Goal: Task Accomplishment & Management: Manage account settings

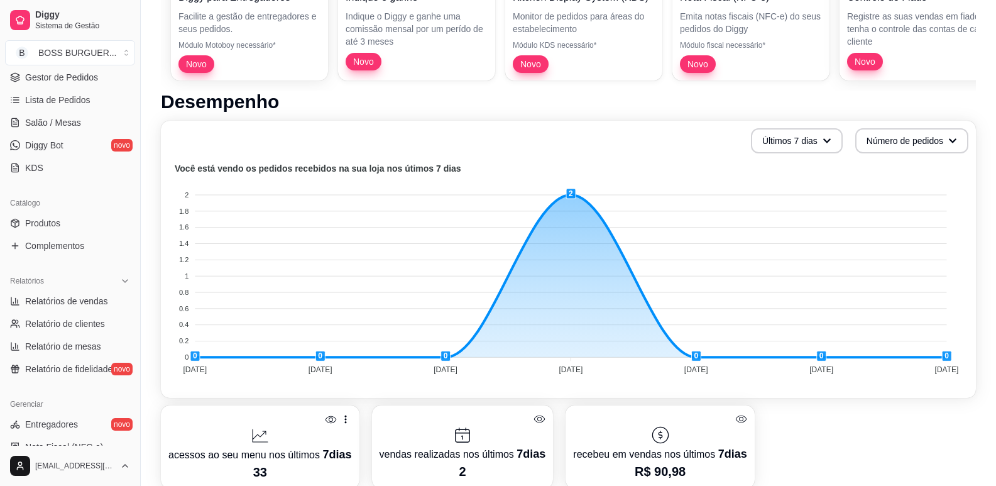
scroll to position [418, 0]
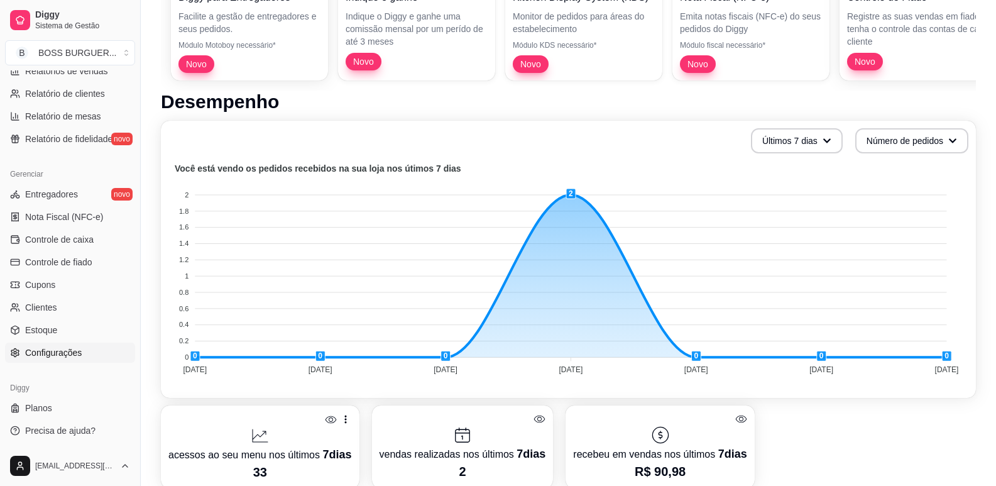
click at [64, 350] on span "Configurações" at bounding box center [53, 352] width 57 height 13
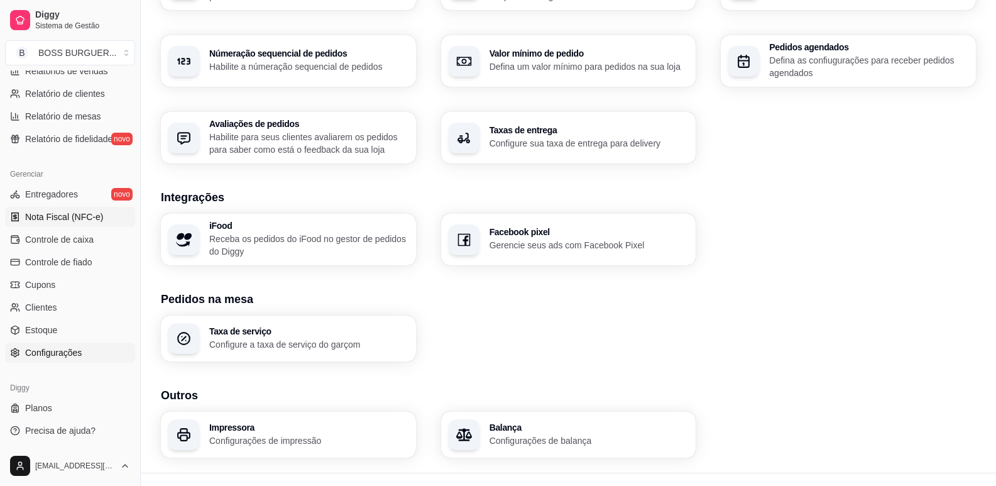
scroll to position [395, 0]
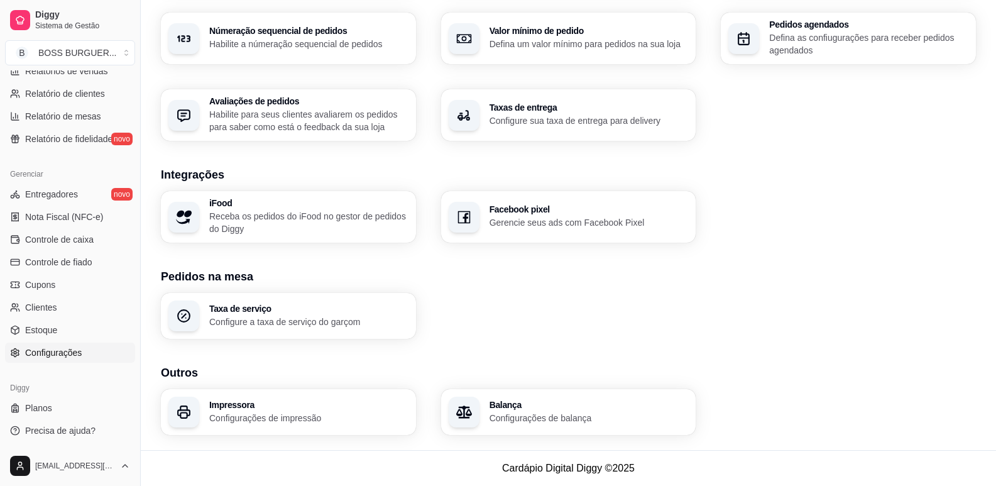
click at [70, 346] on span "Configurações" at bounding box center [53, 352] width 57 height 13
click at [301, 405] on h3 "Impressora" at bounding box center [308, 404] width 199 height 9
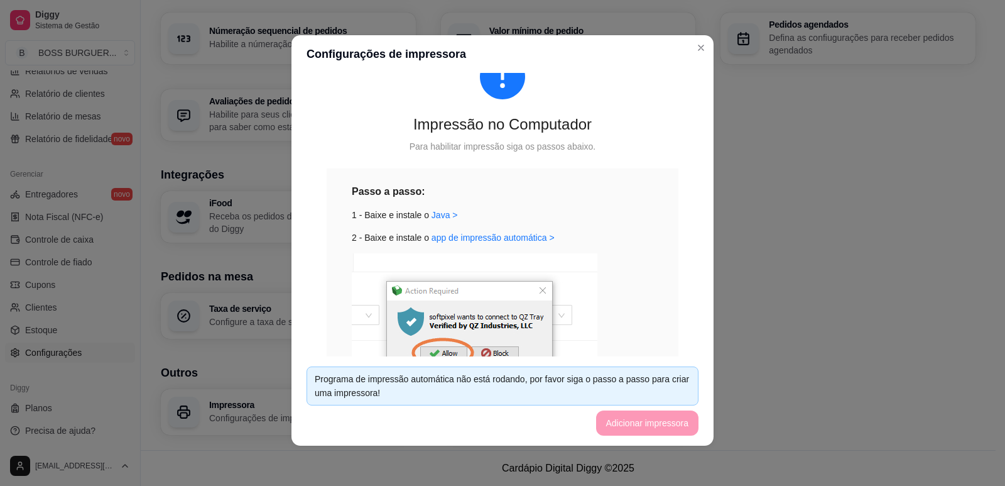
scroll to position [37, 0]
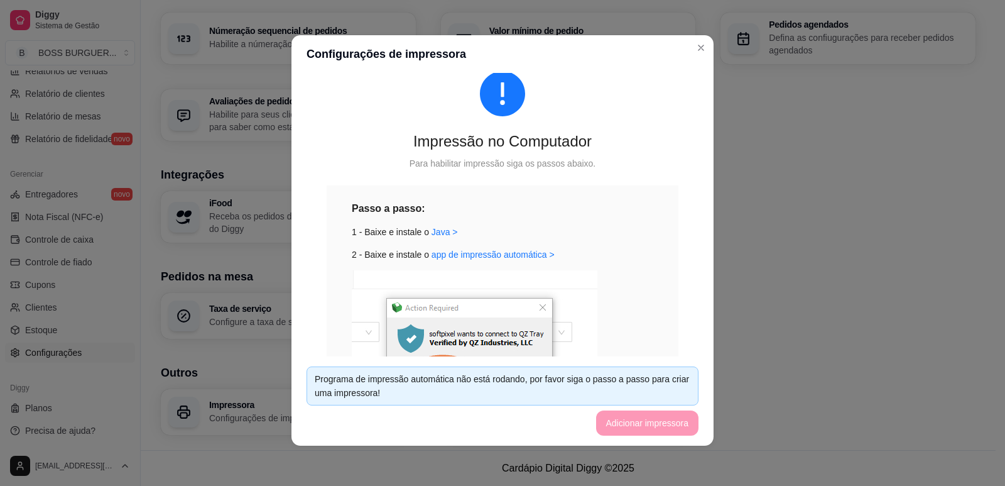
click at [626, 427] on footer "Programa de impressão automática não está rodando, por favor siga o passo a pas…" at bounding box center [503, 400] width 422 height 89
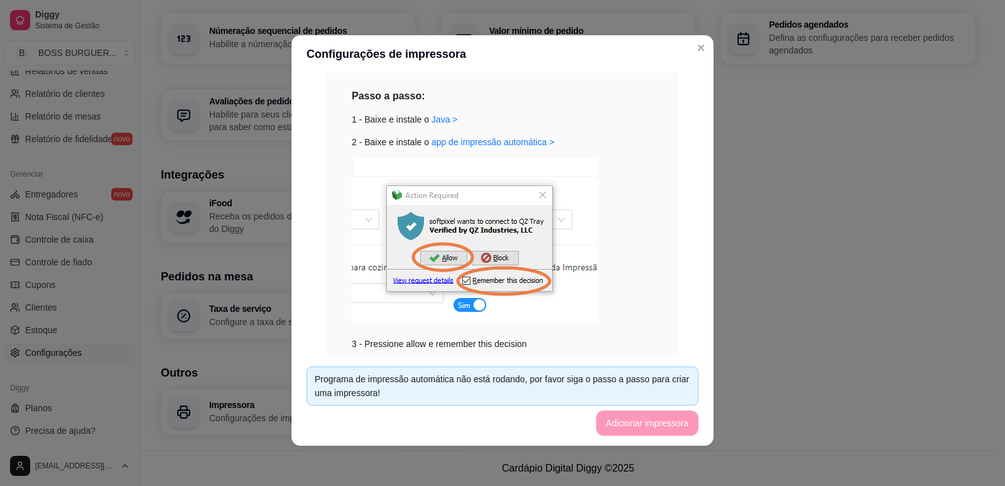
scroll to position [0, 0]
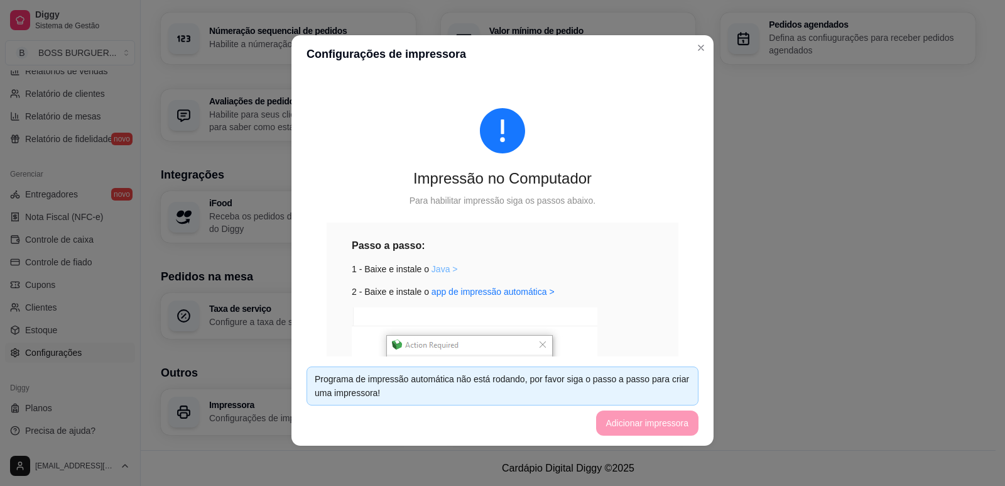
click at [436, 270] on link "Java >" at bounding box center [445, 269] width 26 height 10
click at [442, 292] on link "app de impressão automática >" at bounding box center [493, 292] width 123 height 10
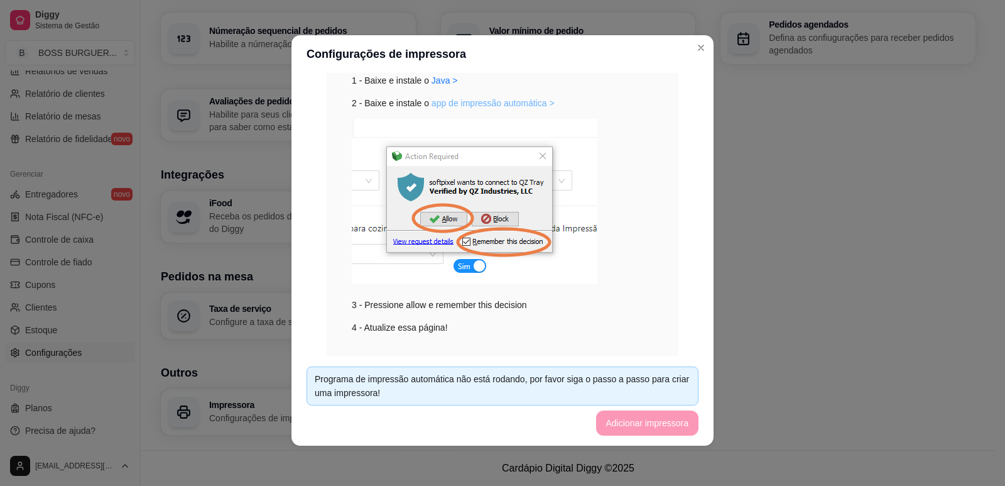
scroll to position [226, 0]
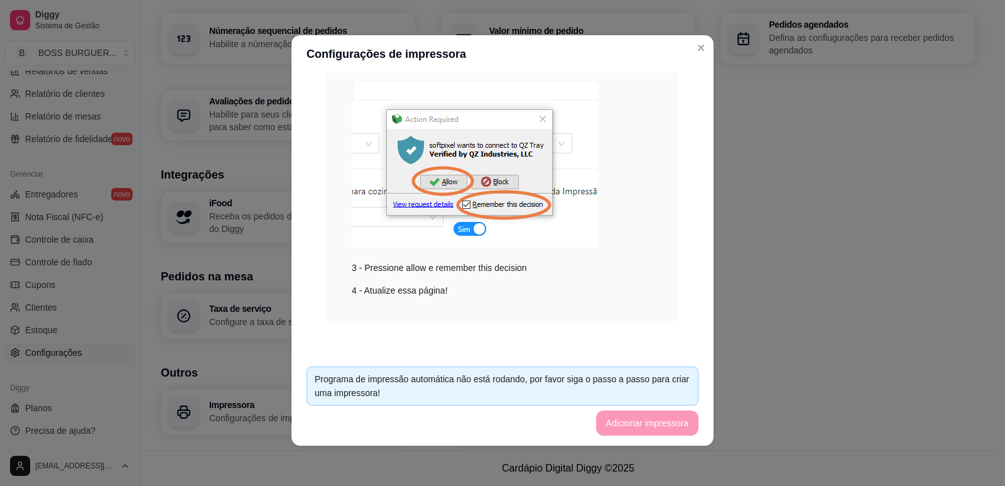
click at [549, 378] on div "Programa de impressão automática não está rodando, por favor siga o passo a pas…" at bounding box center [503, 386] width 376 height 28
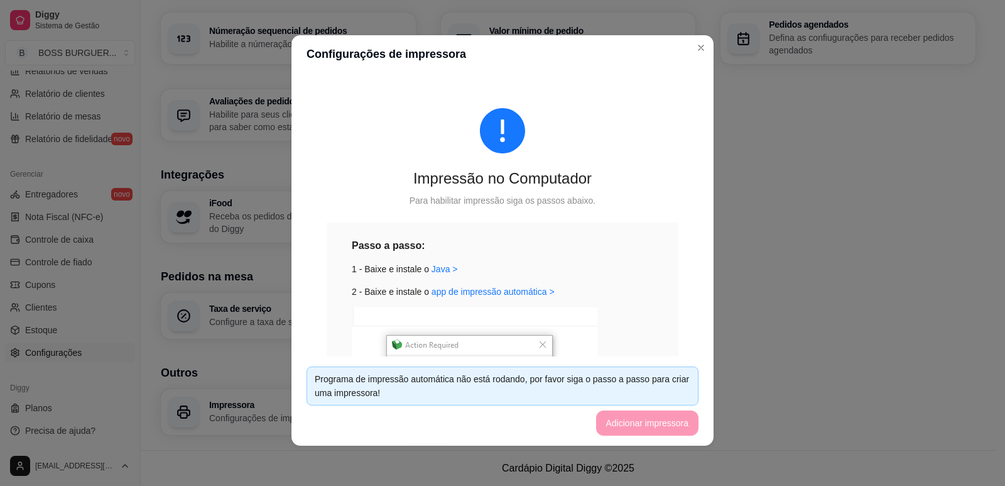
scroll to position [0, 0]
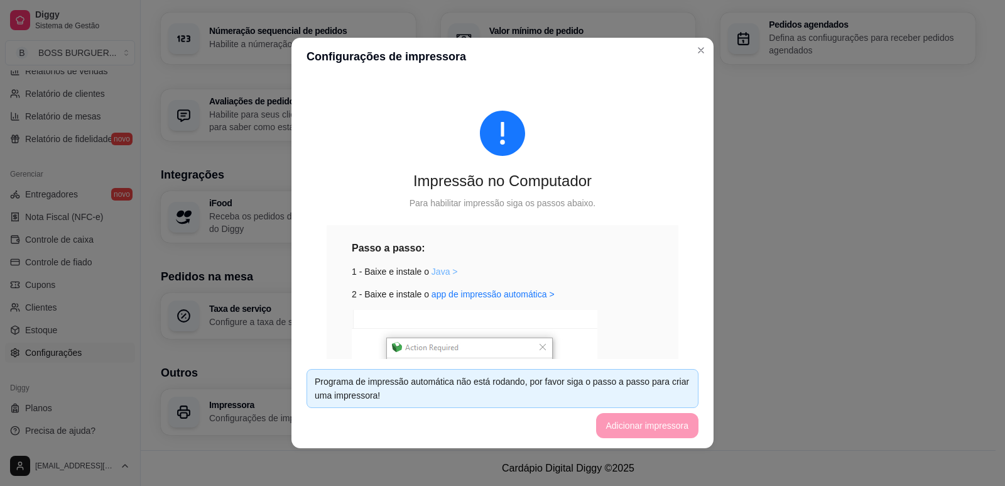
click at [440, 270] on link "Java >" at bounding box center [445, 271] width 26 height 10
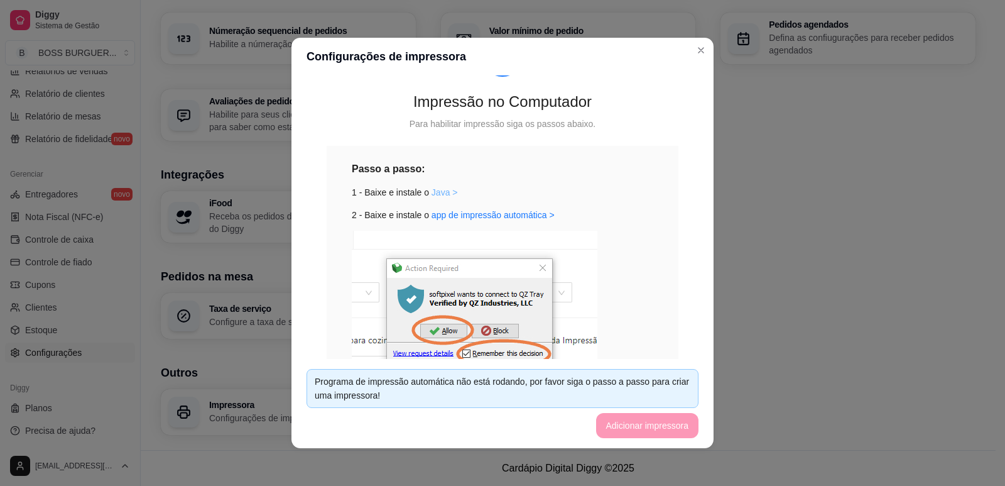
scroll to position [126, 0]
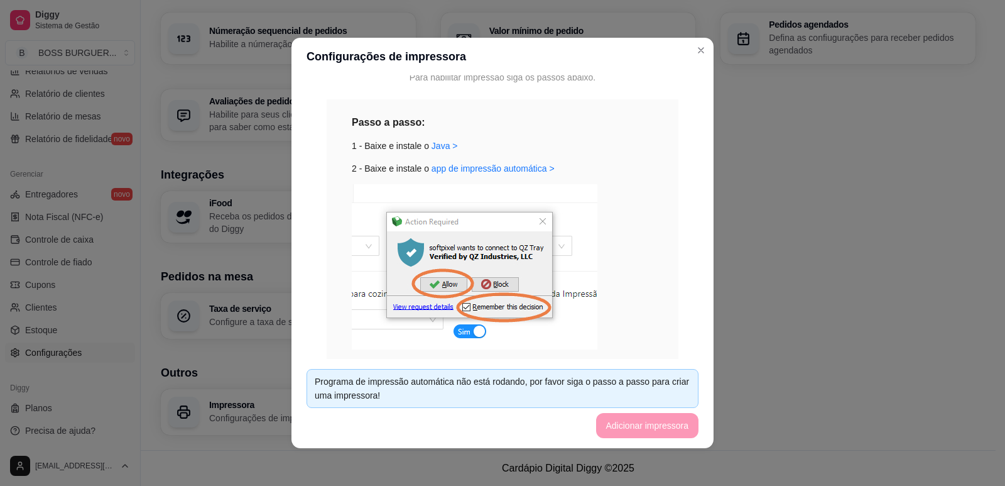
click at [530, 218] on img at bounding box center [475, 266] width 246 height 165
click at [542, 224] on img at bounding box center [475, 266] width 246 height 165
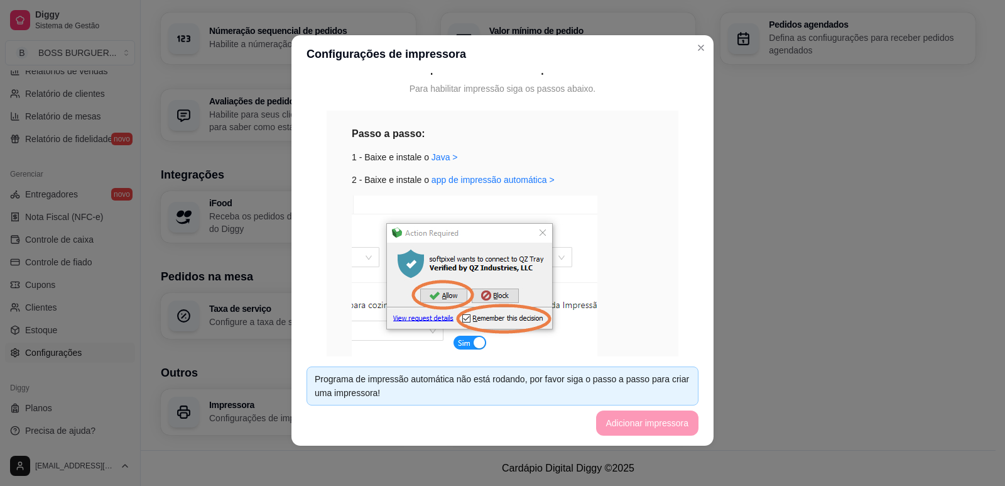
scroll to position [0, 0]
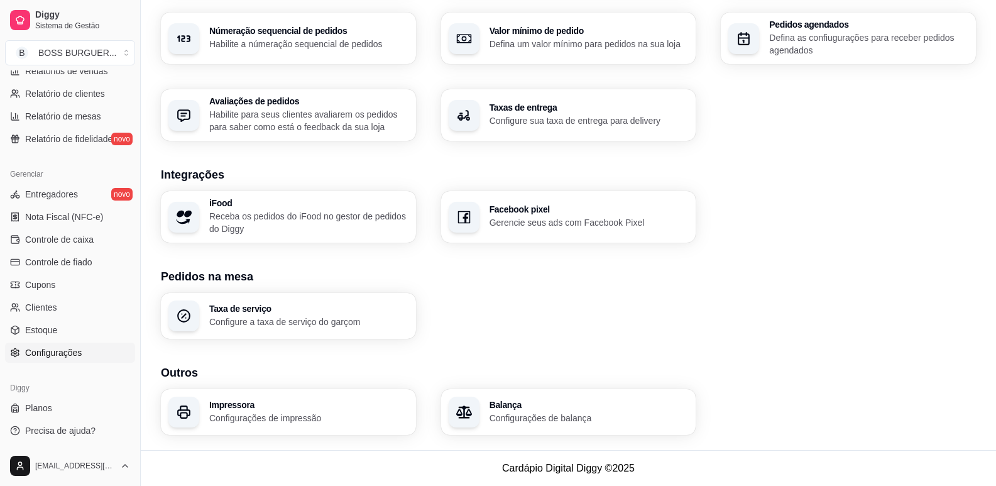
click at [280, 415] on p "Configurações de impressão" at bounding box center [308, 418] width 199 height 13
click at [270, 415] on p "Configurações de impressão" at bounding box center [308, 418] width 193 height 12
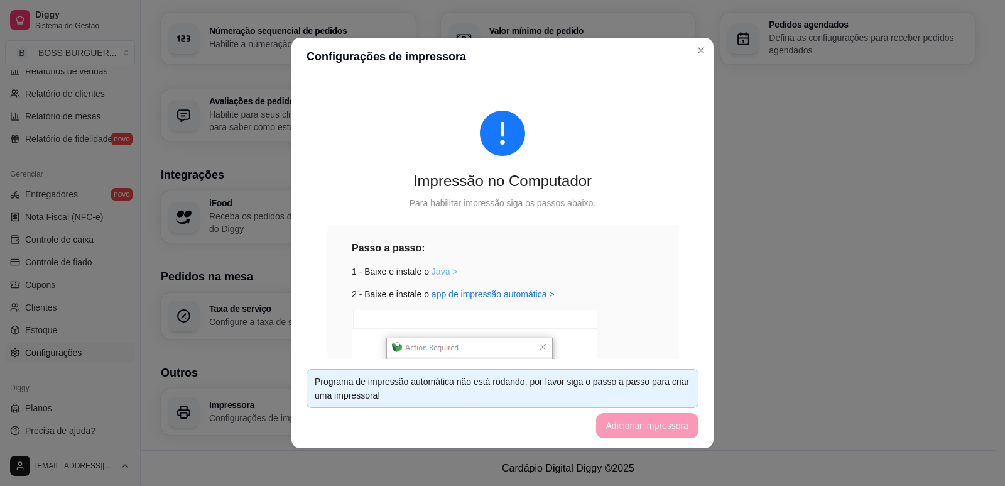
click at [438, 273] on link "Java >" at bounding box center [445, 271] width 26 height 10
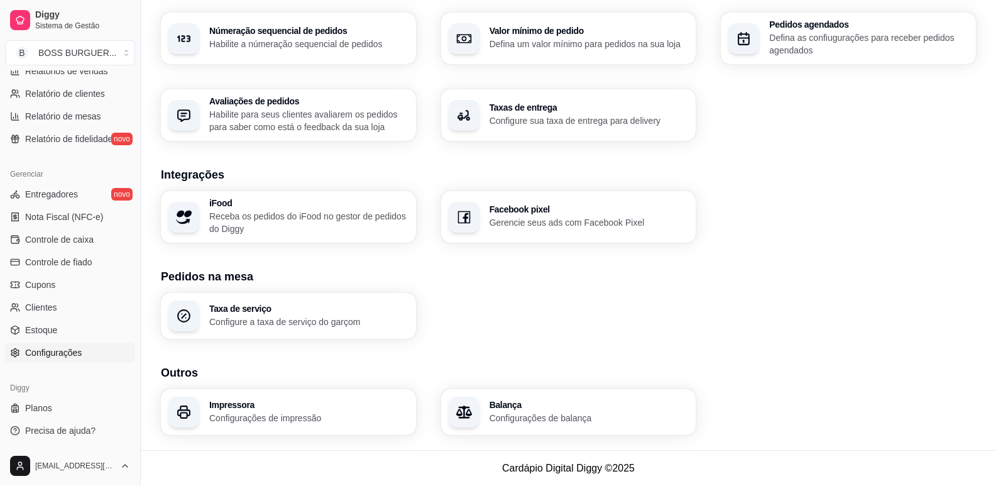
click at [210, 404] on h3 "Impressora" at bounding box center [308, 404] width 199 height 9
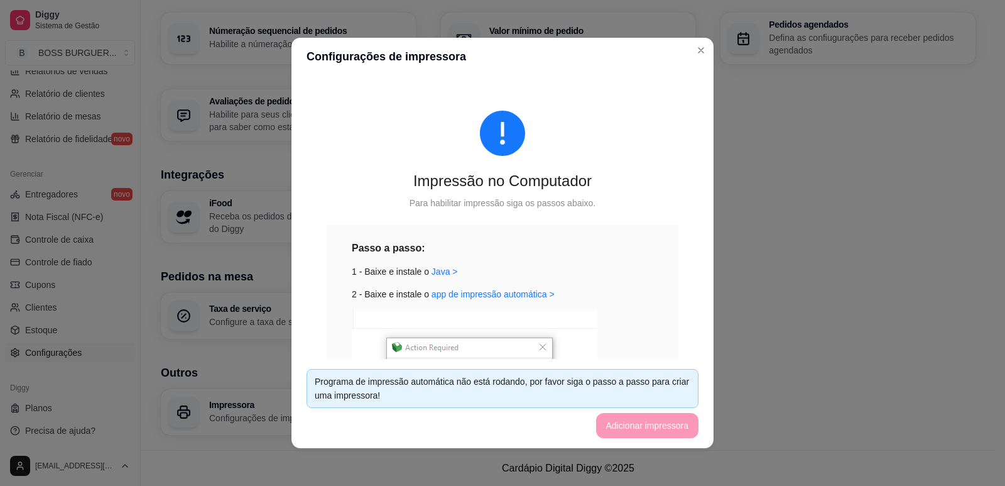
click at [504, 339] on img at bounding box center [475, 392] width 246 height 165
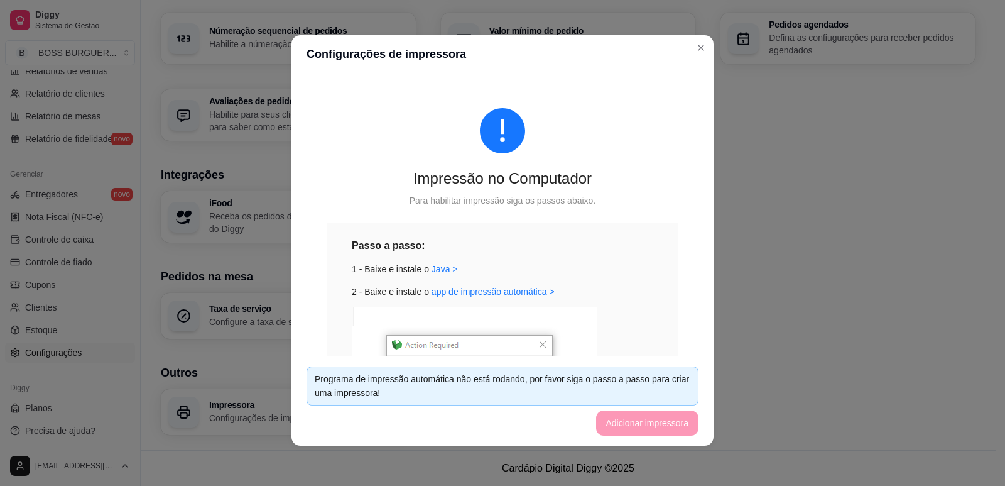
click at [539, 346] on img at bounding box center [475, 389] width 246 height 165
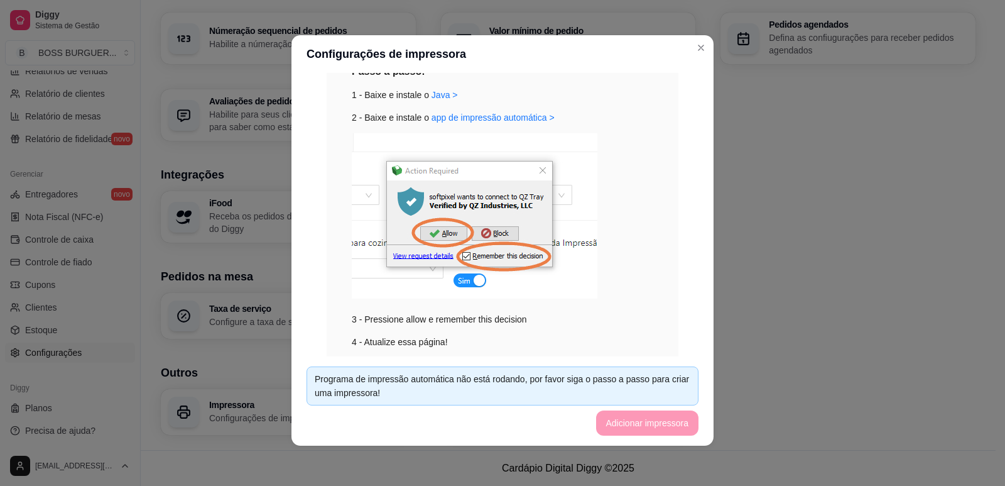
scroll to position [197, 0]
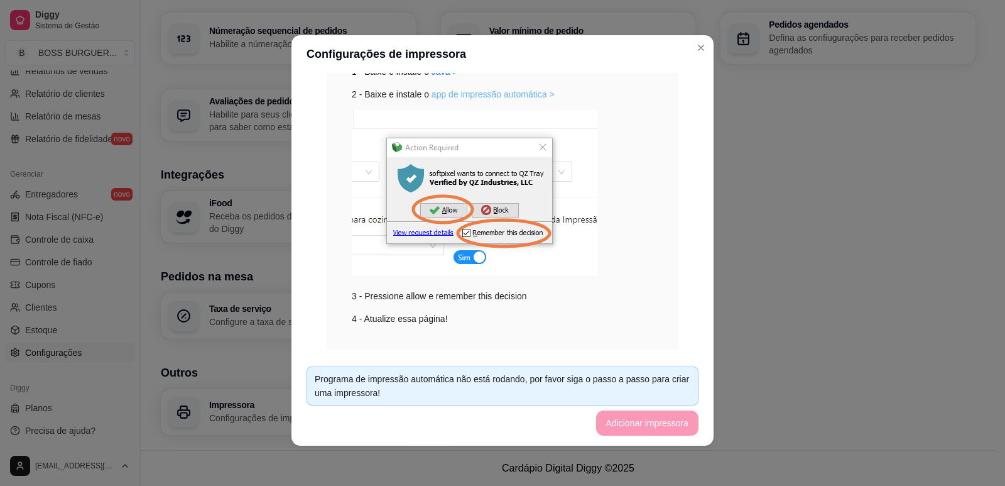
click at [459, 96] on link "app de impressão automática >" at bounding box center [493, 94] width 123 height 10
click at [400, 233] on img at bounding box center [475, 192] width 246 height 165
click at [420, 229] on img at bounding box center [475, 192] width 246 height 165
click at [417, 234] on img at bounding box center [475, 192] width 246 height 165
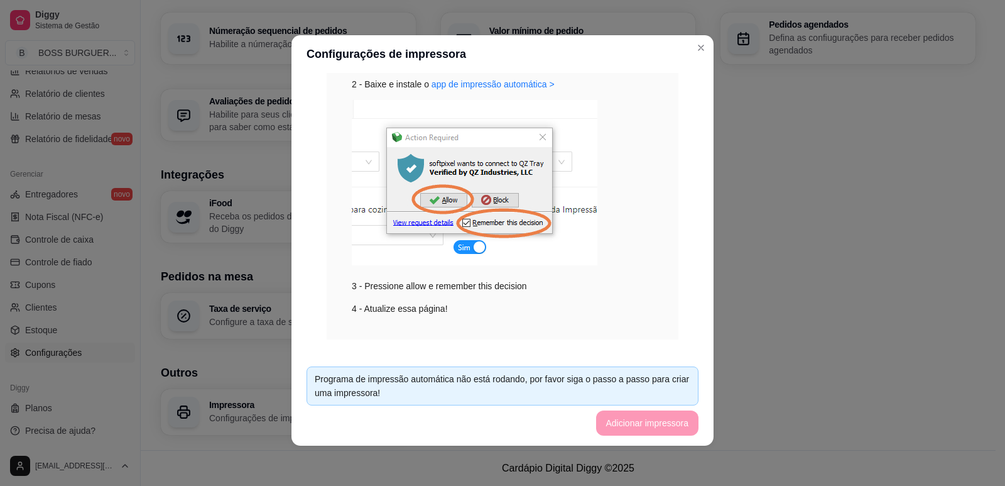
scroll to position [226, 0]
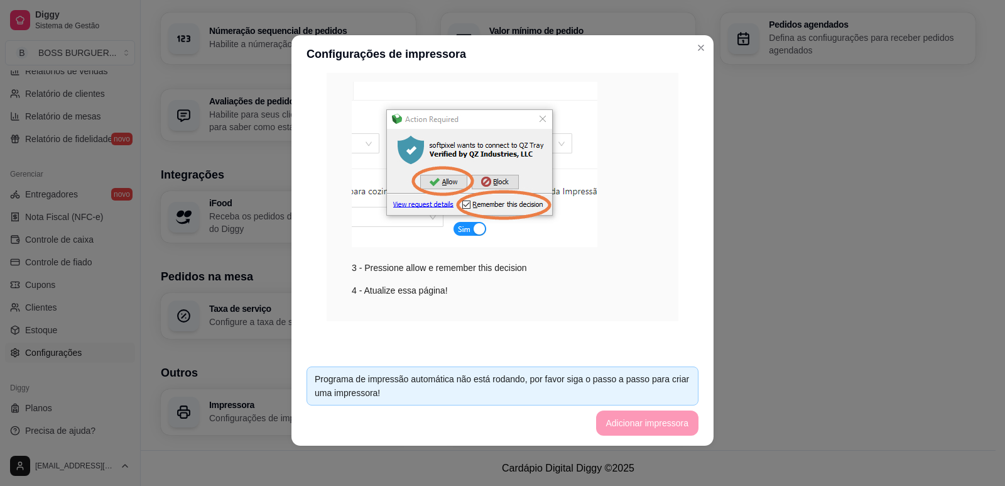
click at [645, 420] on footer "Programa de impressão automática não está rodando, por favor siga o passo a pas…" at bounding box center [503, 400] width 422 height 89
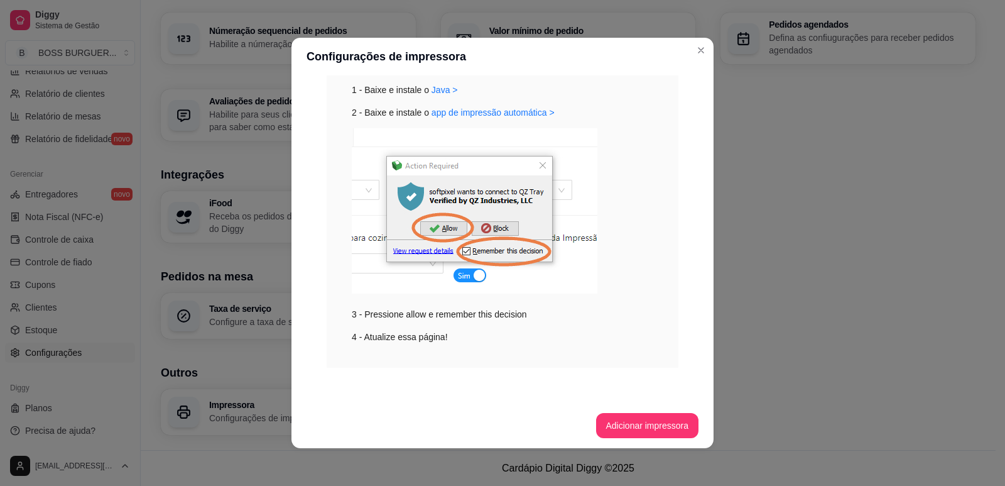
scroll to position [3, 0]
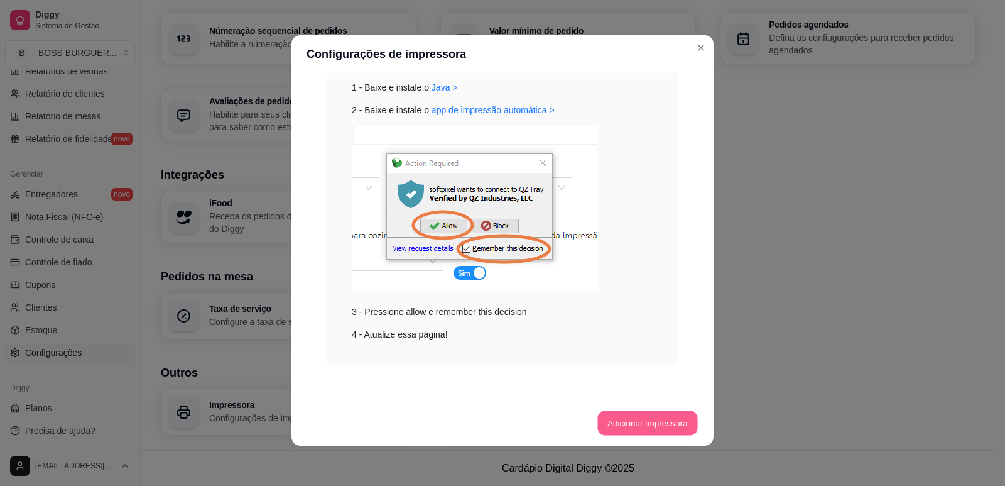
click at [662, 425] on button "Adicionar impressora" at bounding box center [648, 423] width 100 height 25
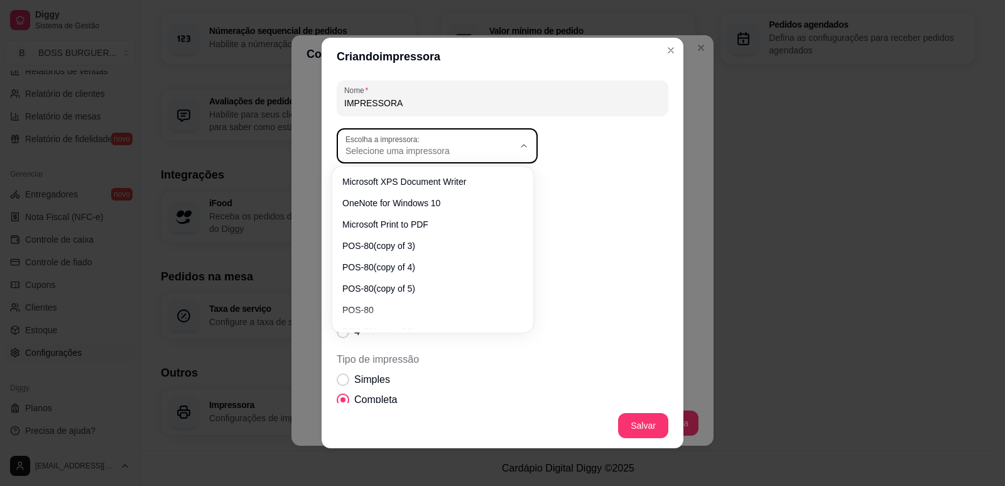
click at [517, 154] on button "Escolha a impressora: Selecione uma impressora" at bounding box center [437, 145] width 201 height 35
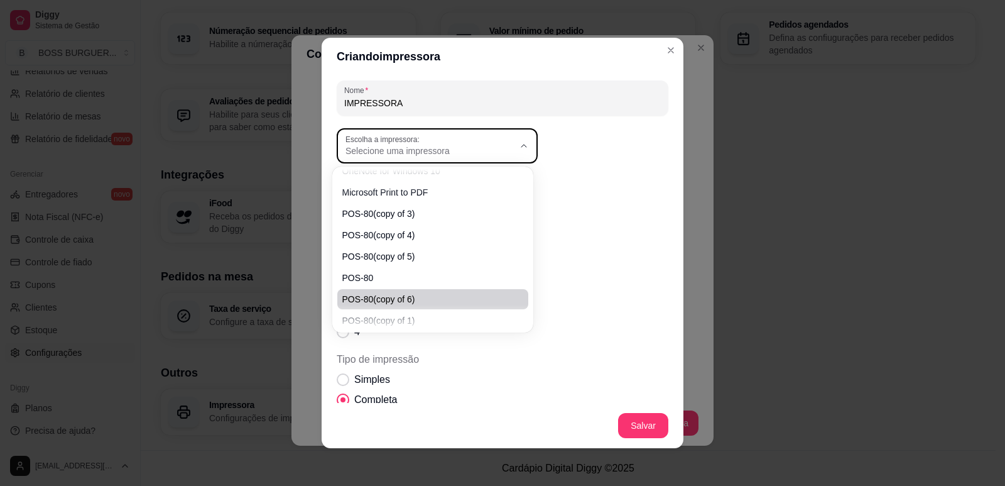
scroll to position [63, 0]
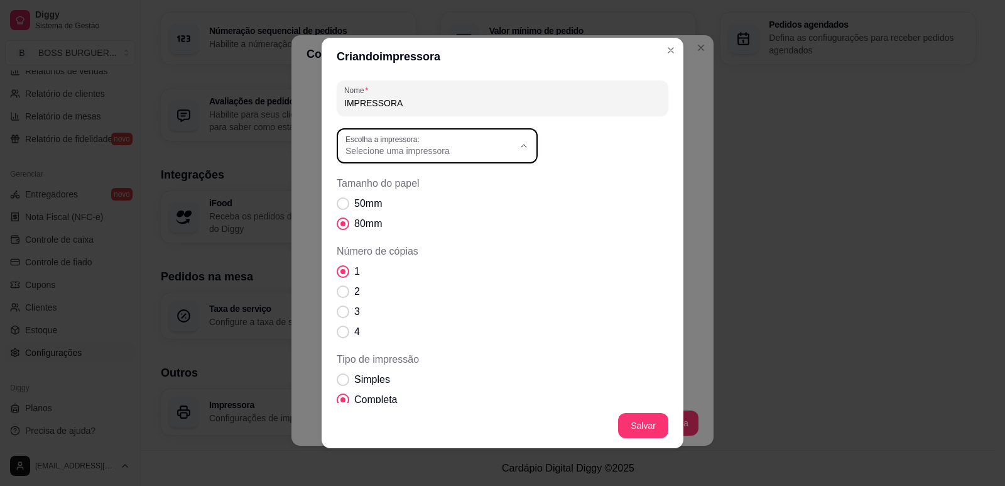
click at [412, 265] on span "POS-80(copy of 6)" at bounding box center [426, 264] width 161 height 12
type input "POS-80(copy of 6)"
select select "POS-80(copy of 6)"
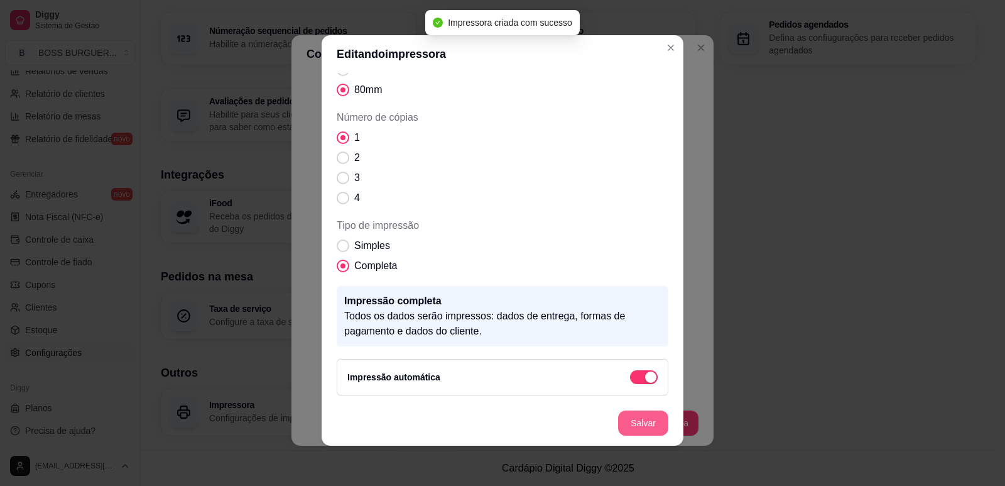
scroll to position [84, 0]
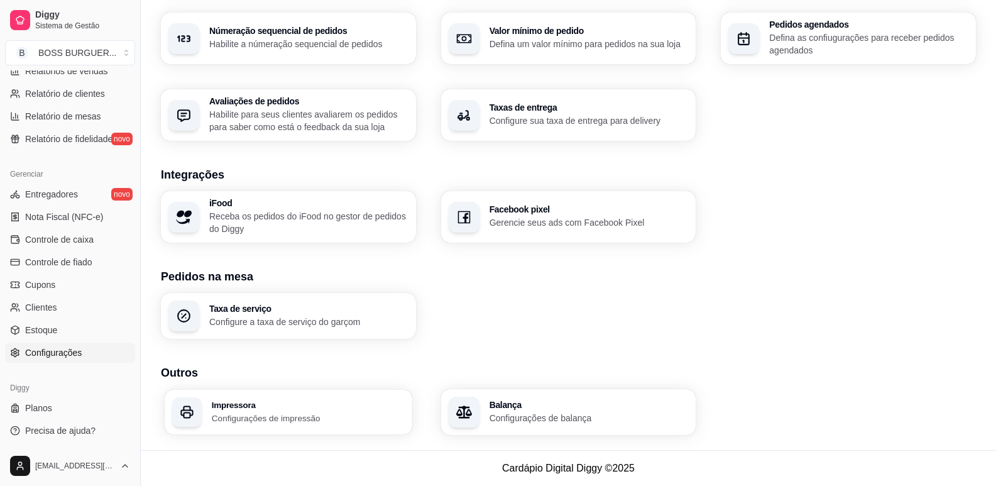
click at [256, 420] on p "Configurações de impressão" at bounding box center [308, 418] width 193 height 12
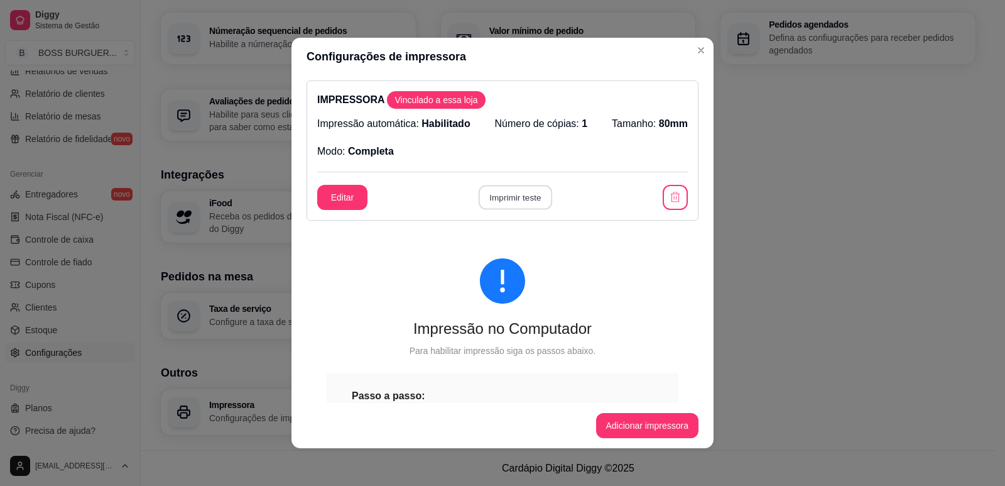
click at [500, 194] on button "Imprimir teste" at bounding box center [515, 197] width 74 height 25
click at [392, 101] on span "Vinculado a essa loja" at bounding box center [436, 100] width 93 height 13
click at [350, 204] on button "Editar" at bounding box center [342, 197] width 50 height 25
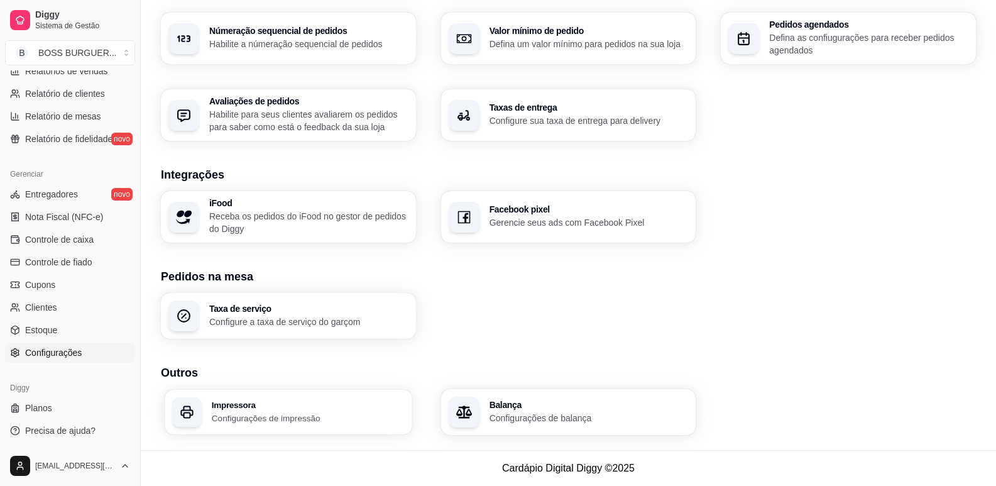
click at [272, 410] on div "Impressora Configurações de impressão" at bounding box center [308, 411] width 193 height 23
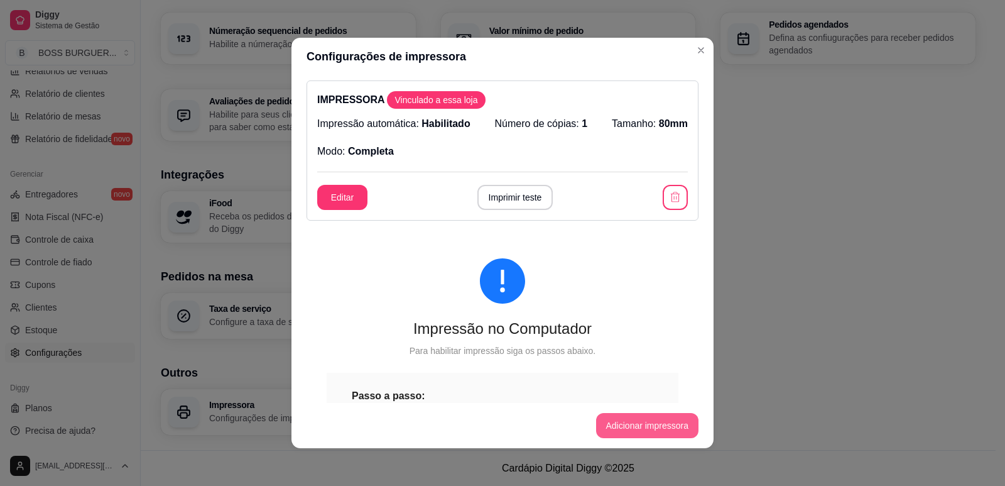
click at [655, 427] on button "Adicionar impressora" at bounding box center [647, 425] width 103 height 25
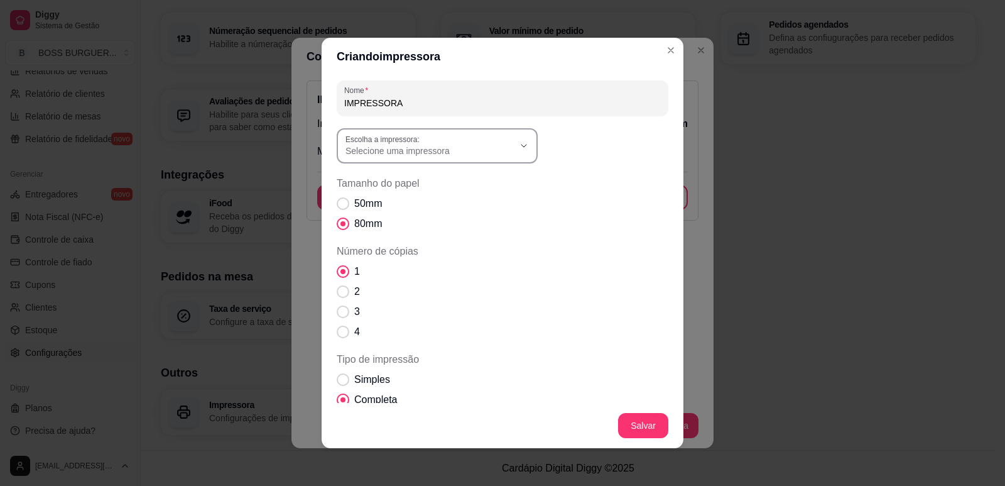
click at [429, 157] on button "Escolha a impressora: Selecione uma impressora" at bounding box center [437, 145] width 201 height 35
click at [380, 310] on span "POS-80" at bounding box center [426, 304] width 161 height 12
type input "POS-80"
select select "POS-80"
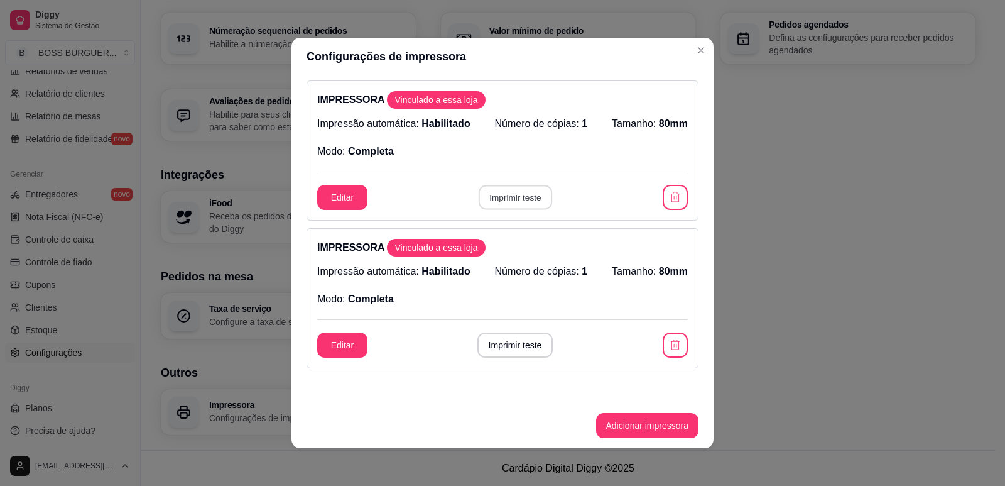
click at [521, 199] on button "Imprimir teste" at bounding box center [515, 197] width 74 height 25
click at [505, 343] on button "Imprimir teste" at bounding box center [516, 344] width 76 height 25
click at [511, 346] on button "Imprimir teste" at bounding box center [516, 344] width 76 height 25
click at [530, 351] on button "Imprimir teste" at bounding box center [516, 344] width 76 height 25
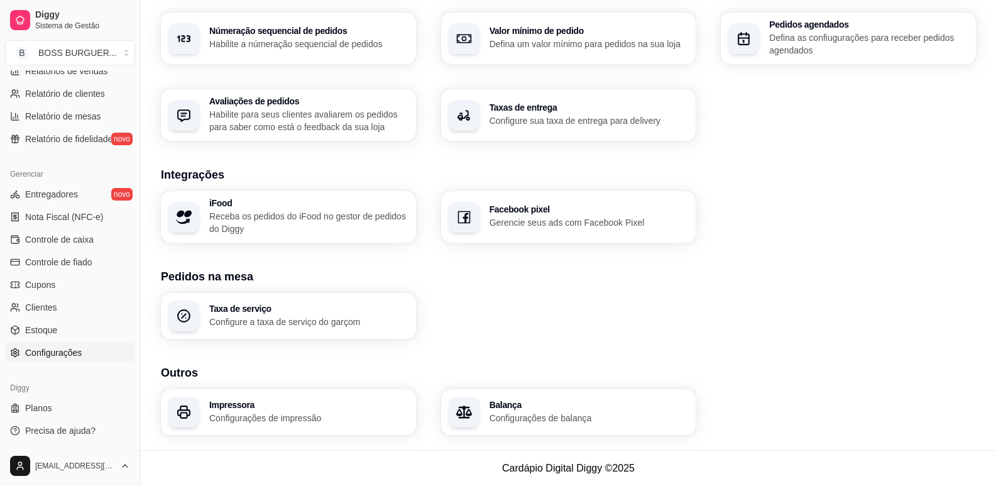
click at [268, 408] on div "Impressora Configurações de impressão" at bounding box center [308, 412] width 199 height 24
click at [296, 417] on p "Configurações de impressão" at bounding box center [308, 418] width 199 height 13
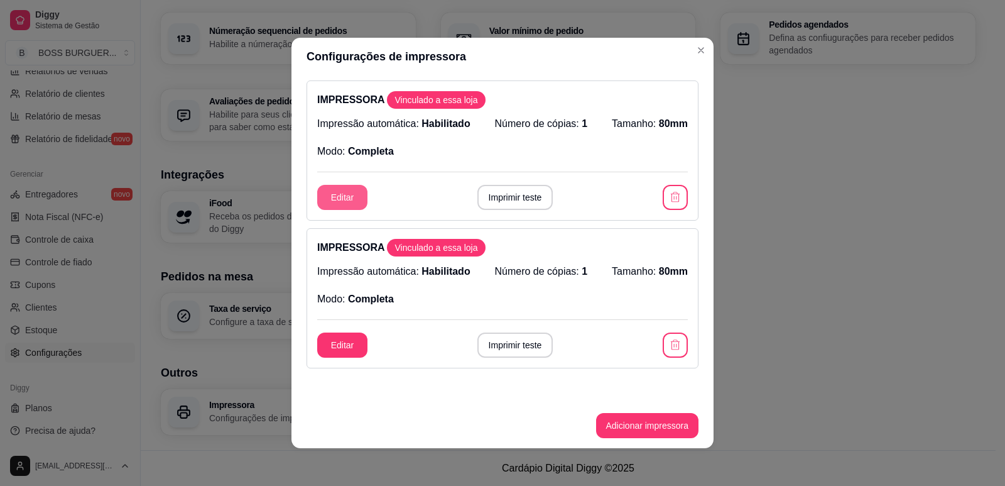
click at [339, 203] on button "Editar" at bounding box center [342, 197] width 50 height 25
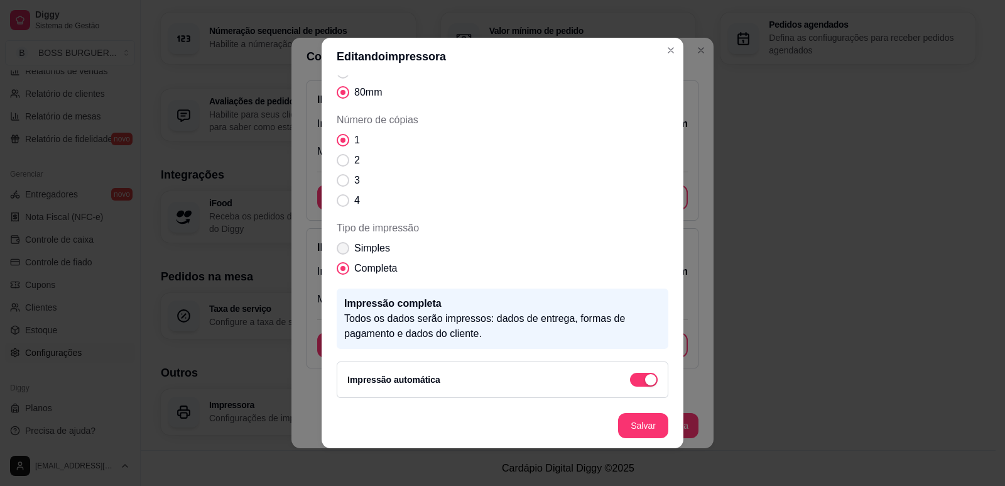
scroll to position [0, 0]
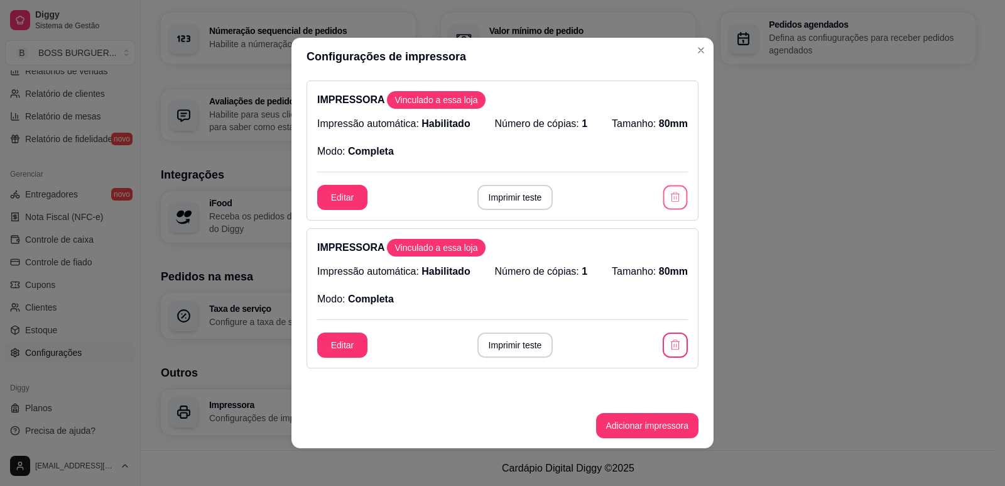
click at [669, 192] on icon "button" at bounding box center [675, 197] width 12 height 12
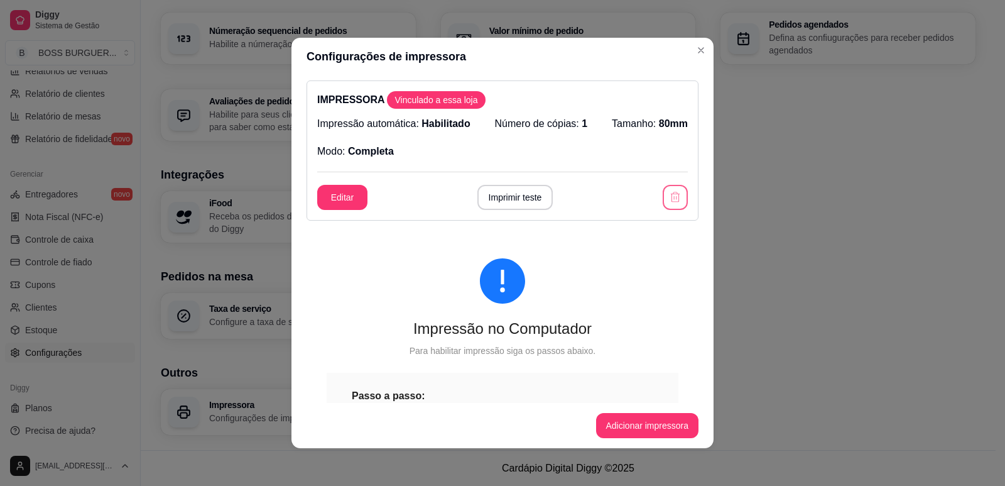
click at [669, 198] on icon "button" at bounding box center [675, 197] width 13 height 13
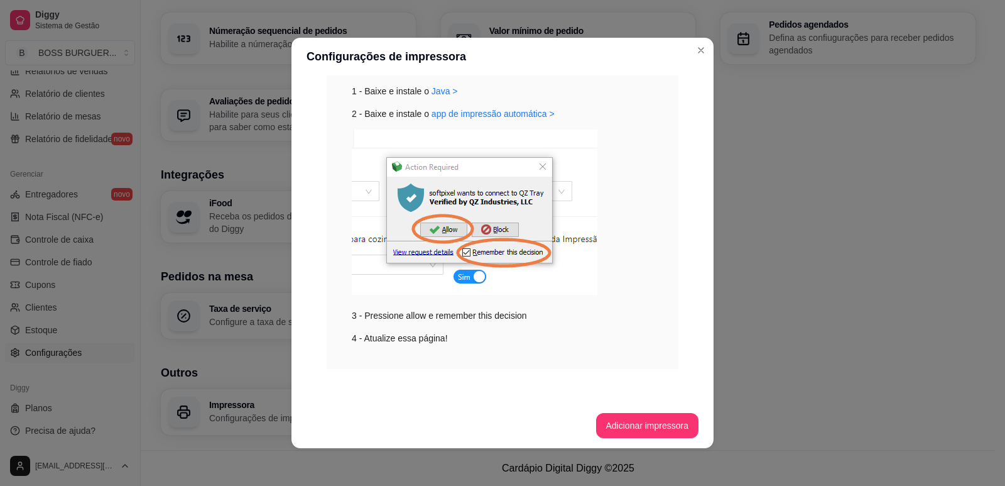
scroll to position [182, 0]
click at [641, 418] on button "Adicionar impressora" at bounding box center [648, 425] width 100 height 25
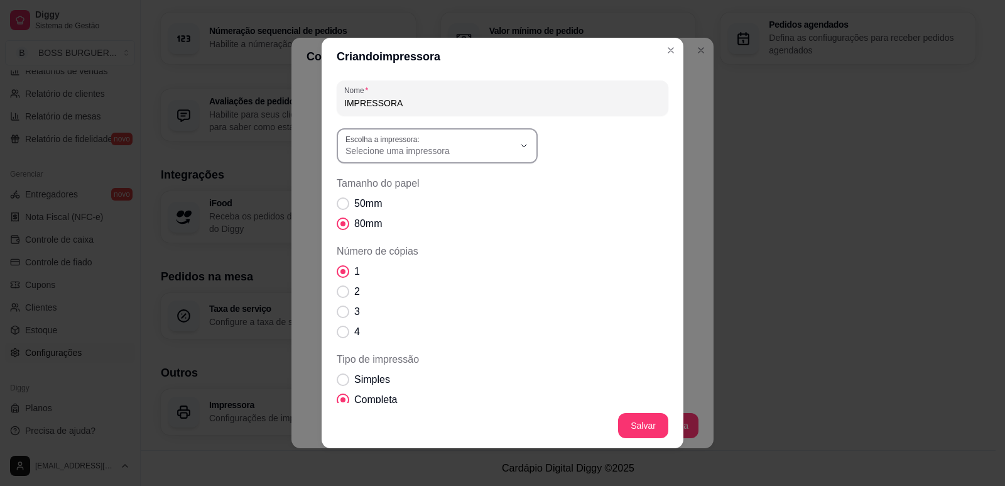
click at [374, 150] on span "Selecione uma impressora" at bounding box center [430, 151] width 168 height 13
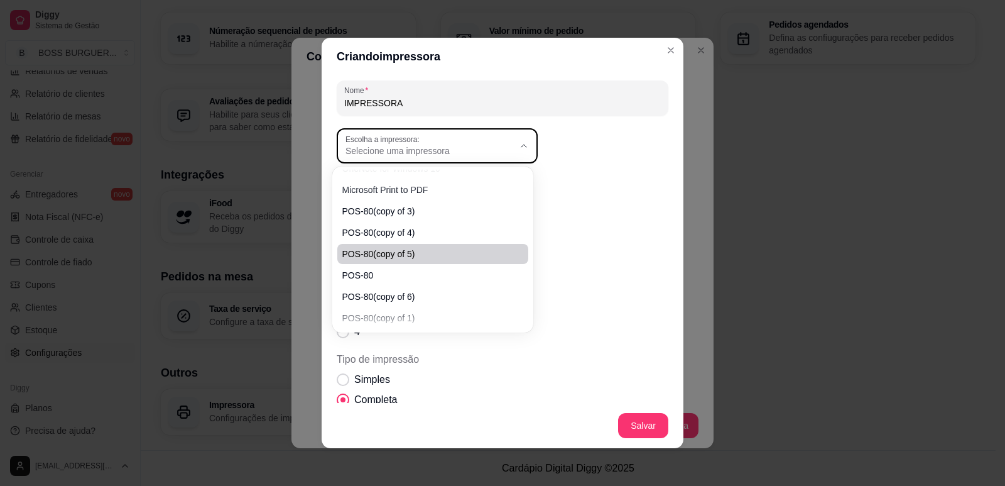
scroll to position [142, 0]
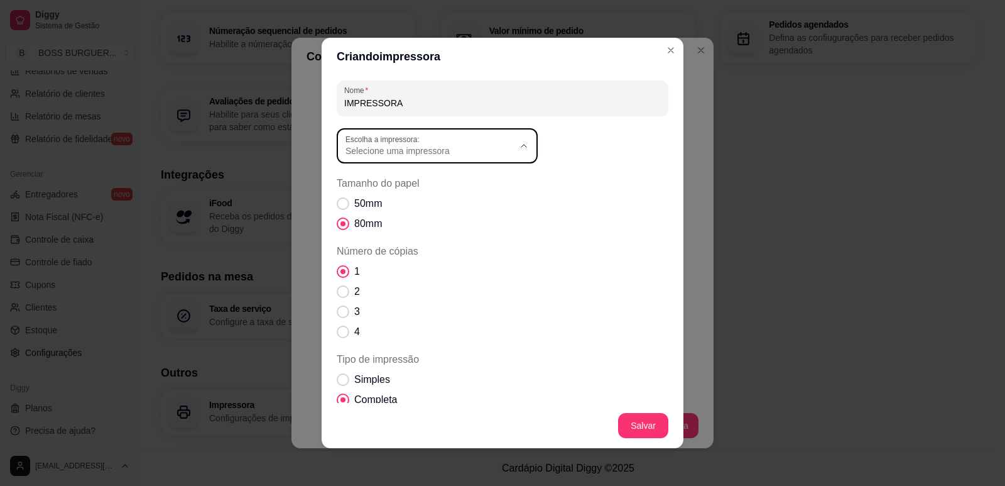
click at [412, 296] on span "POS-80(copy of 8)" at bounding box center [426, 291] width 161 height 12
type input "POS-80(copy of 8)"
select select "POS-80(copy of 8)"
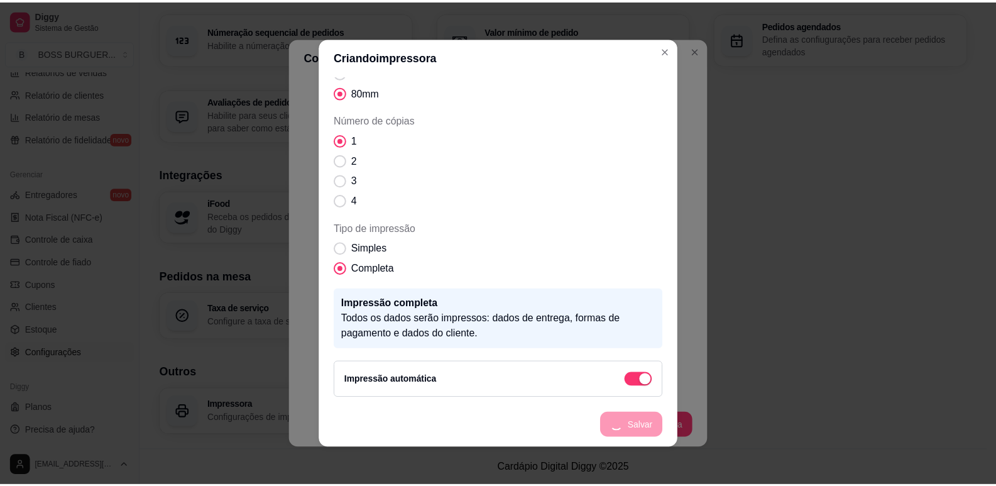
scroll to position [84, 0]
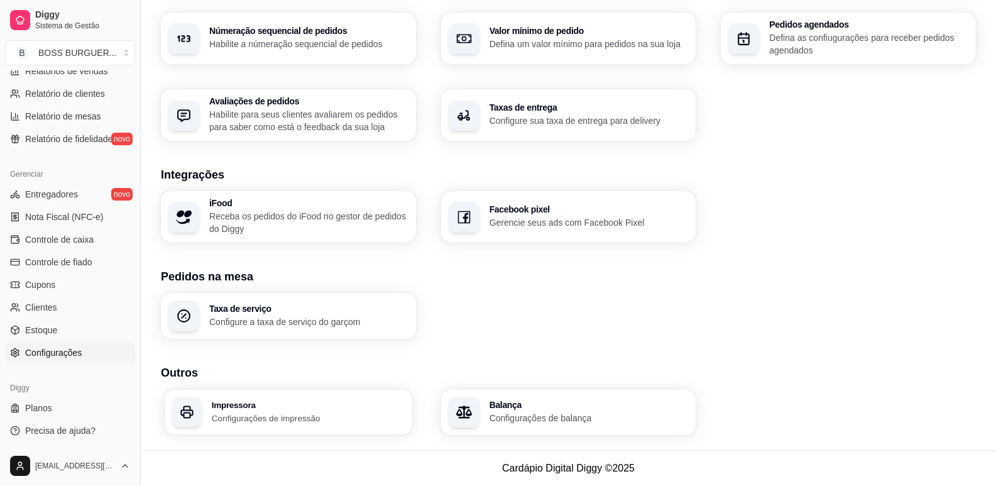
click at [229, 413] on p "Configurações de impressão" at bounding box center [308, 418] width 193 height 12
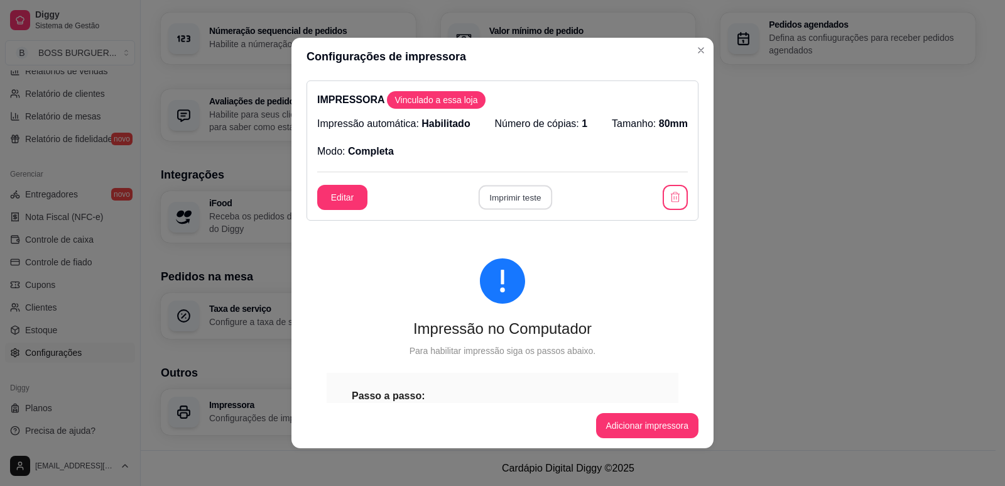
click at [492, 197] on button "Imprimir teste" at bounding box center [515, 197] width 74 height 25
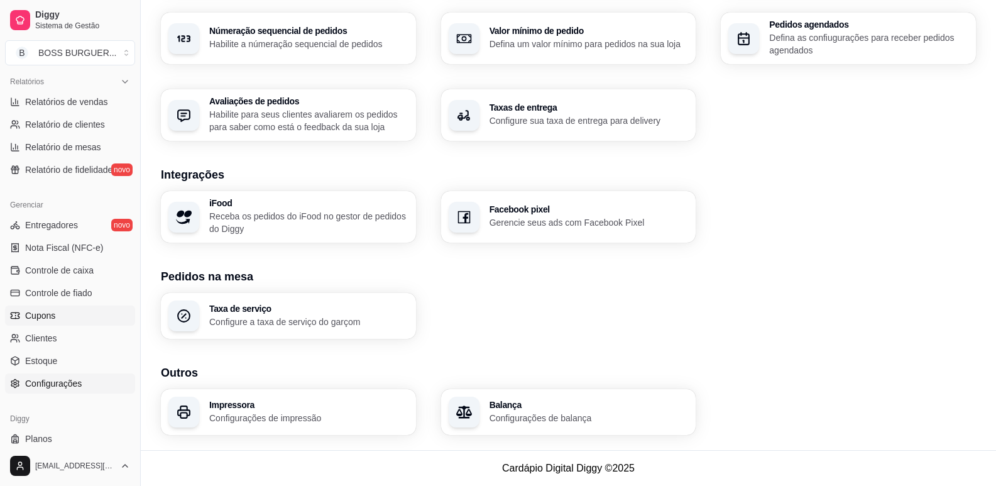
scroll to position [418, 0]
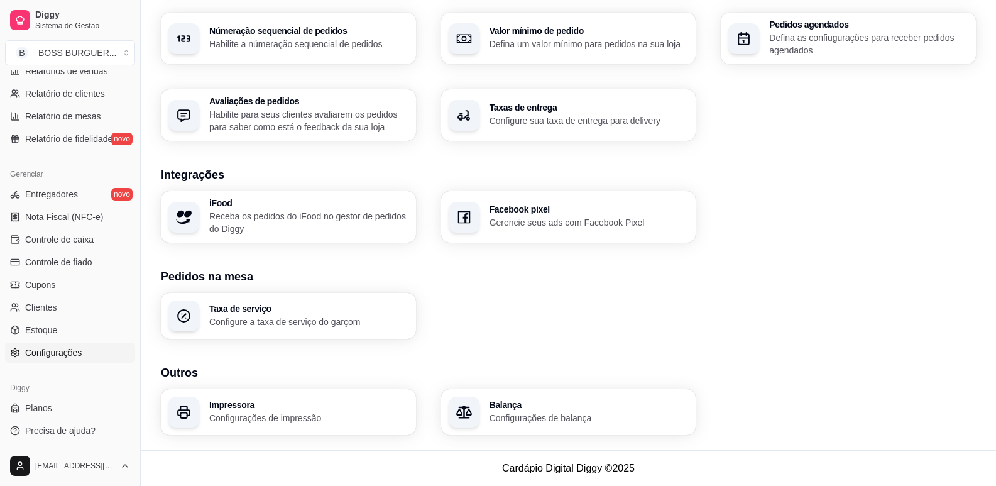
click at [44, 351] on span "Configurações" at bounding box center [53, 352] width 57 height 13
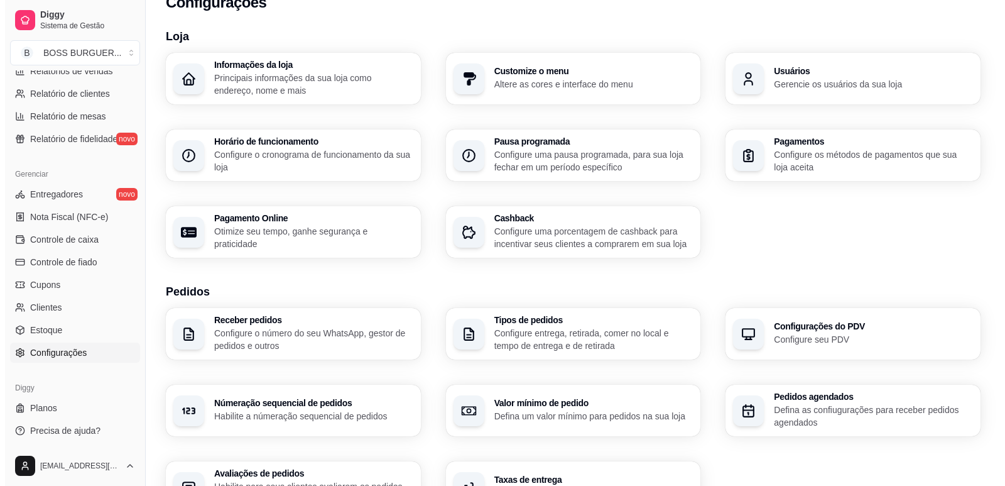
scroll to position [0, 0]
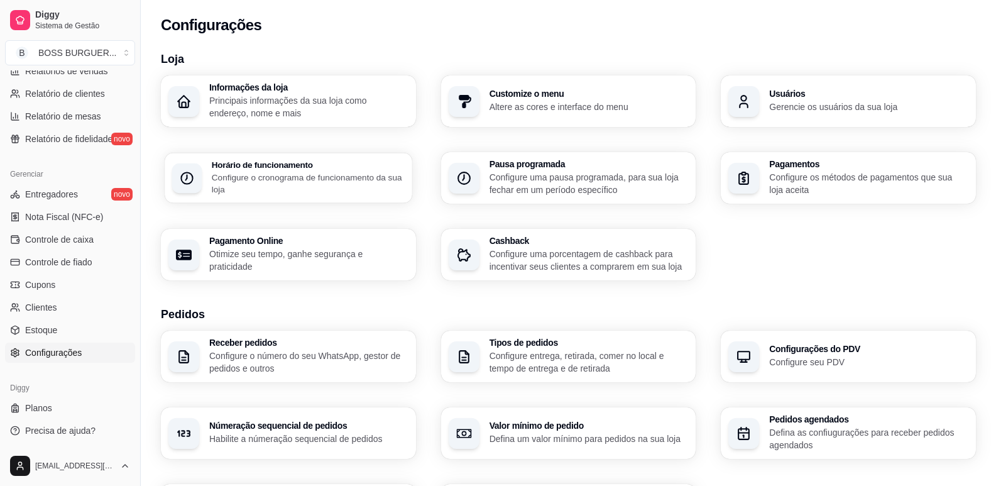
click at [311, 177] on p "Configure o cronograma de funcionamento da sua loja" at bounding box center [308, 183] width 193 height 25
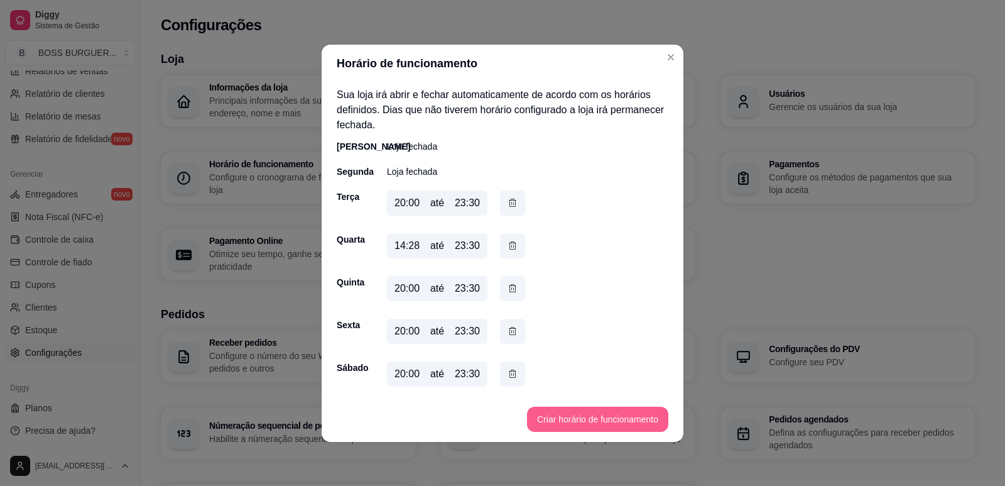
click at [556, 418] on button "Criar horário de funcionamento" at bounding box center [597, 419] width 141 height 25
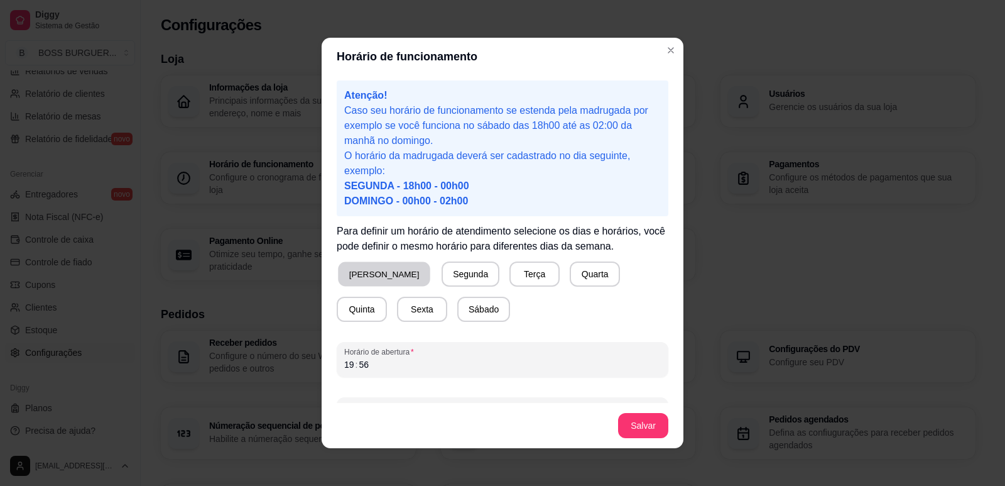
click at [374, 277] on button "Domingo" at bounding box center [384, 274] width 92 height 25
click at [439, 265] on button "Segunda" at bounding box center [468, 273] width 58 height 25
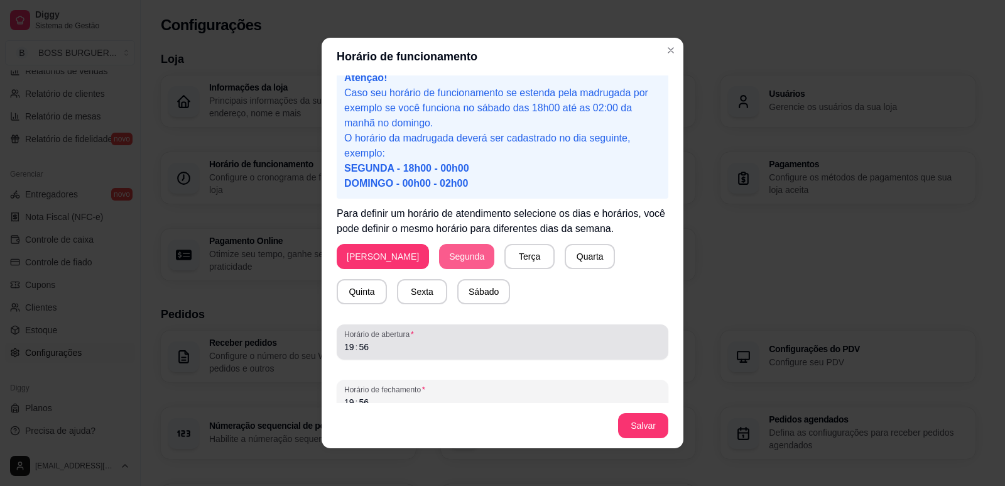
scroll to position [35, 0]
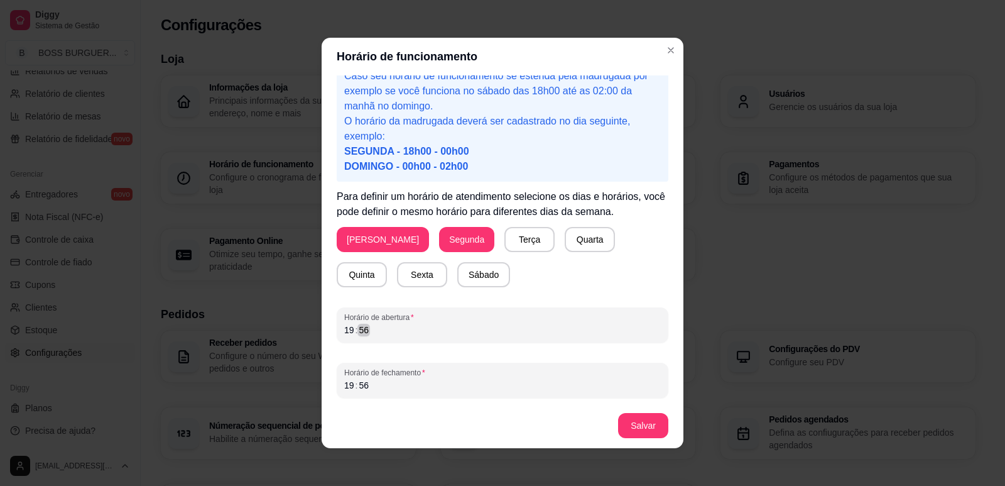
click at [386, 332] on div "19 : 56" at bounding box center [502, 329] width 317 height 15
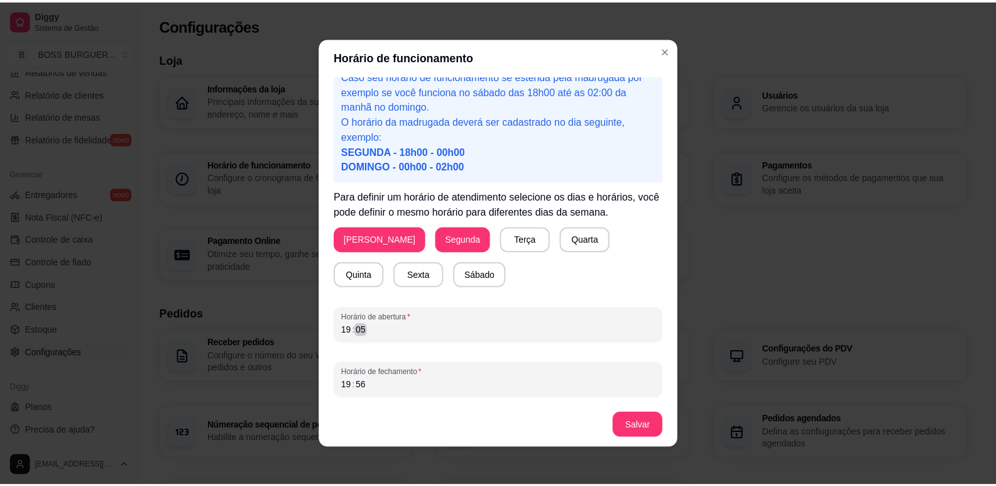
scroll to position [3, 0]
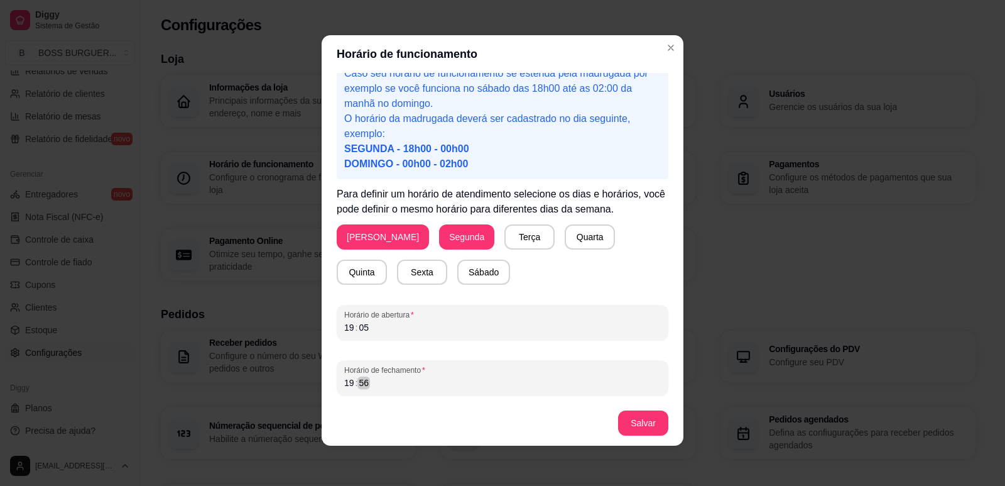
click at [376, 389] on div "19 : 56" at bounding box center [502, 382] width 317 height 15
click at [354, 381] on div ":" at bounding box center [356, 382] width 5 height 13
click at [343, 381] on div "01" at bounding box center [349, 382] width 13 height 13
click at [344, 382] on div "01" at bounding box center [349, 382] width 13 height 13
click at [373, 381] on div "11 : 11" at bounding box center [502, 382] width 317 height 15
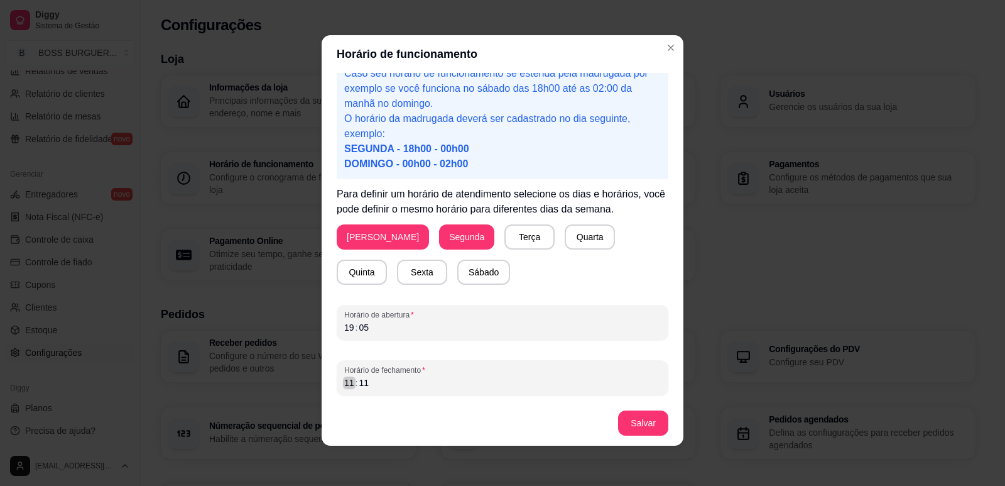
click at [354, 380] on div ":" at bounding box center [356, 382] width 5 height 13
click at [305, 379] on div "Horário de funcionamento Atenção! Caso seu horário de funcionamento se estenda …" at bounding box center [502, 243] width 1005 height 486
click at [343, 383] on div "12" at bounding box center [349, 382] width 13 height 13
click at [631, 427] on button "Salvar" at bounding box center [643, 422] width 50 height 25
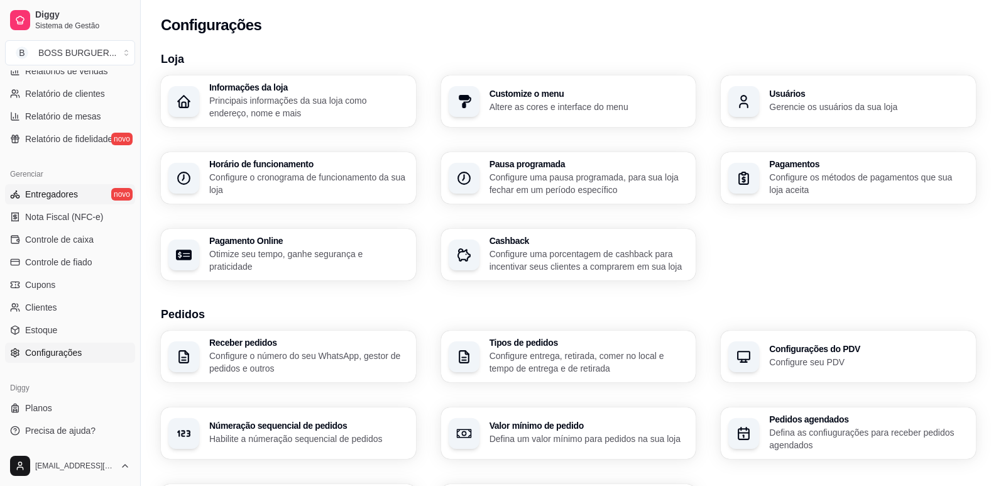
click at [25, 194] on link "Entregadores novo" at bounding box center [70, 194] width 130 height 20
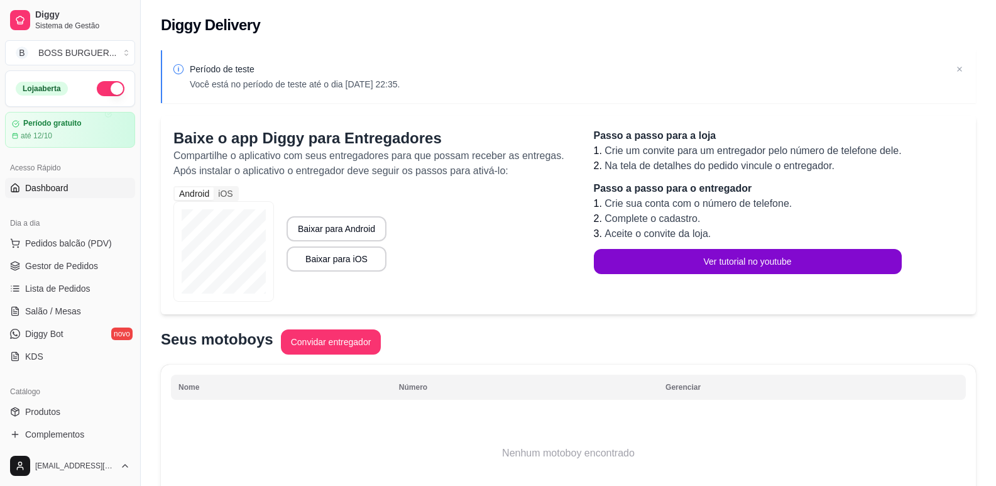
click at [58, 185] on span "Dashboard" at bounding box center [46, 188] width 43 height 13
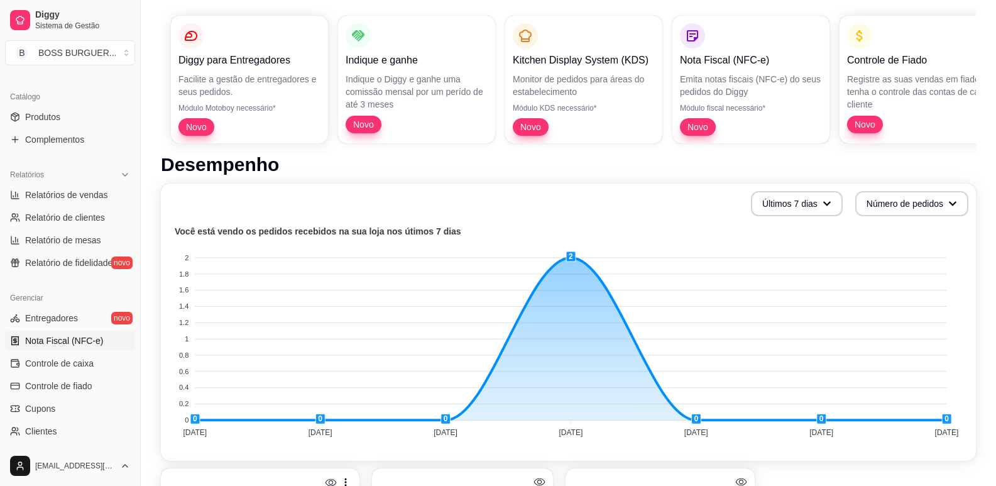
scroll to position [314, 0]
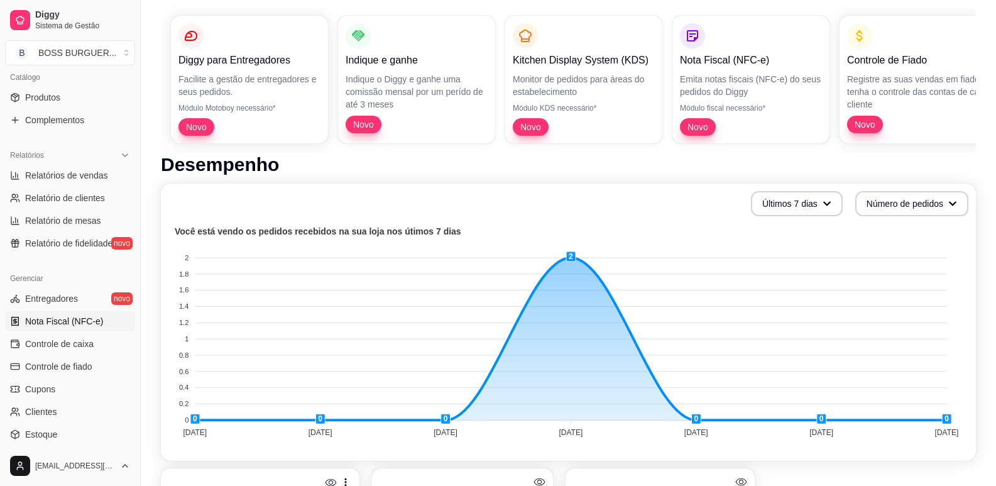
click at [60, 320] on span "Nota Fiscal (NFC-e)" at bounding box center [64, 321] width 78 height 13
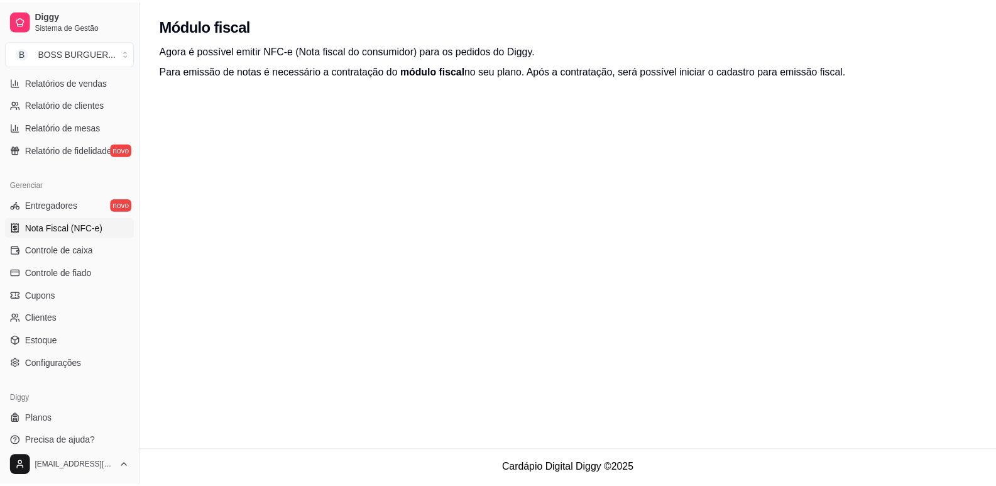
scroll to position [418, 0]
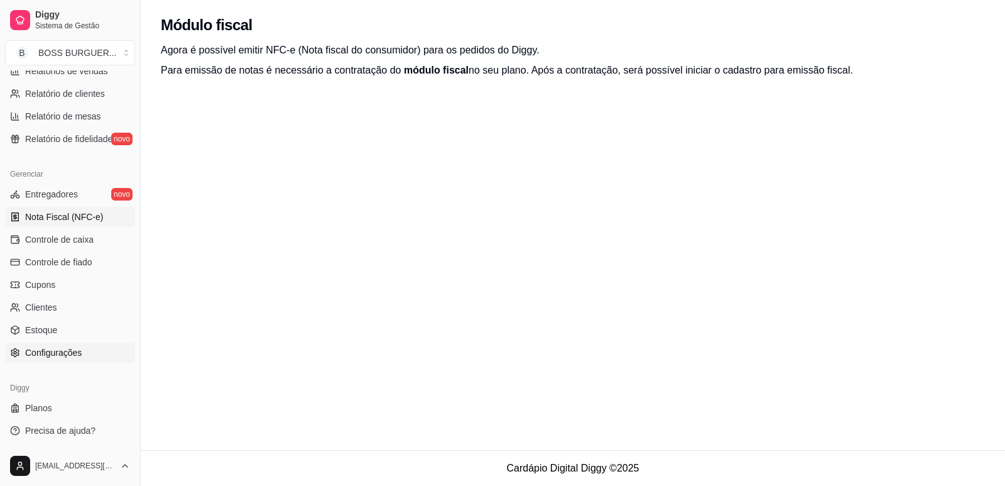
click at [62, 361] on link "Configurações" at bounding box center [70, 352] width 130 height 20
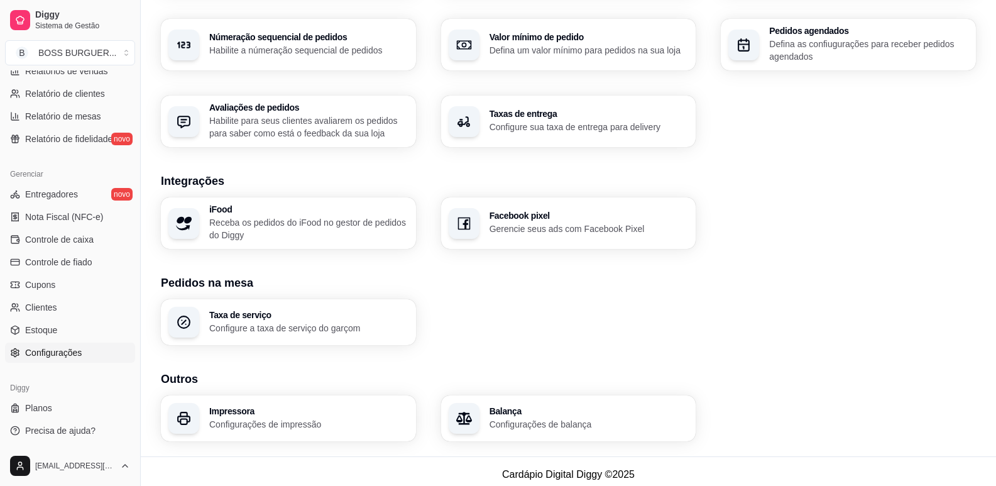
scroll to position [395, 0]
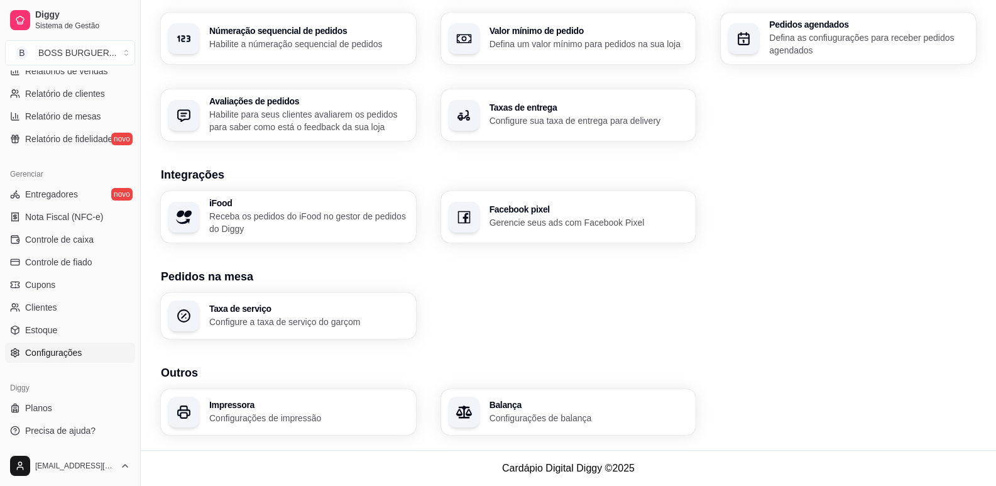
click at [239, 410] on div "Impressora Configurações de impressão" at bounding box center [308, 412] width 199 height 24
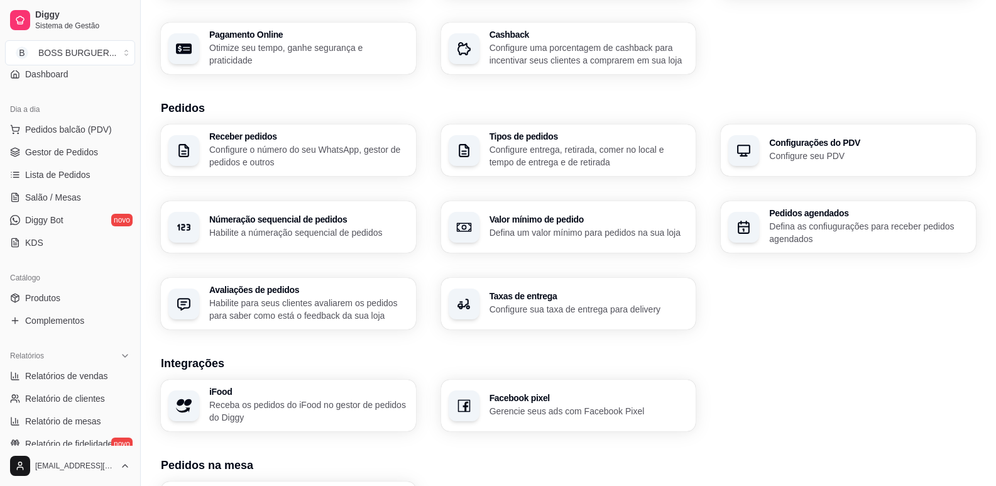
scroll to position [0, 0]
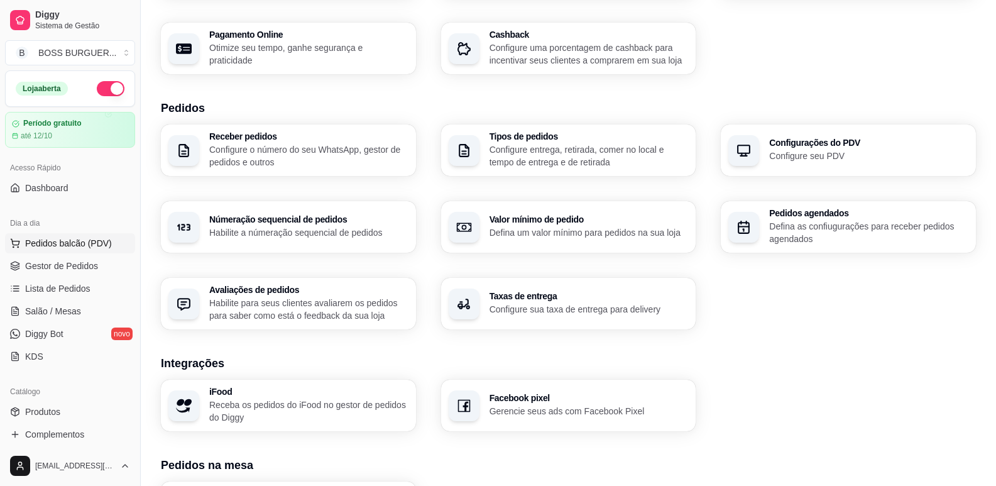
click at [58, 244] on span "Pedidos balcão (PDV)" at bounding box center [68, 243] width 87 height 13
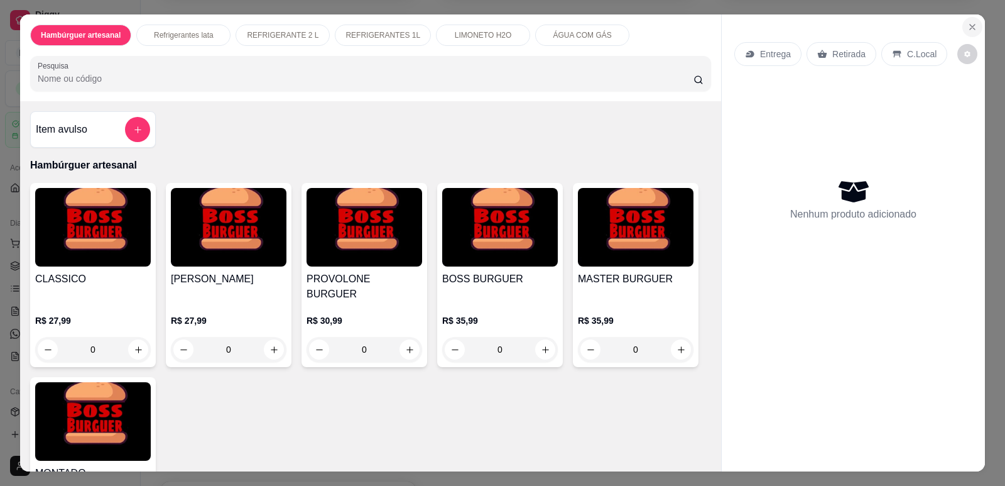
click at [968, 29] on icon "Close" at bounding box center [973, 27] width 10 height 10
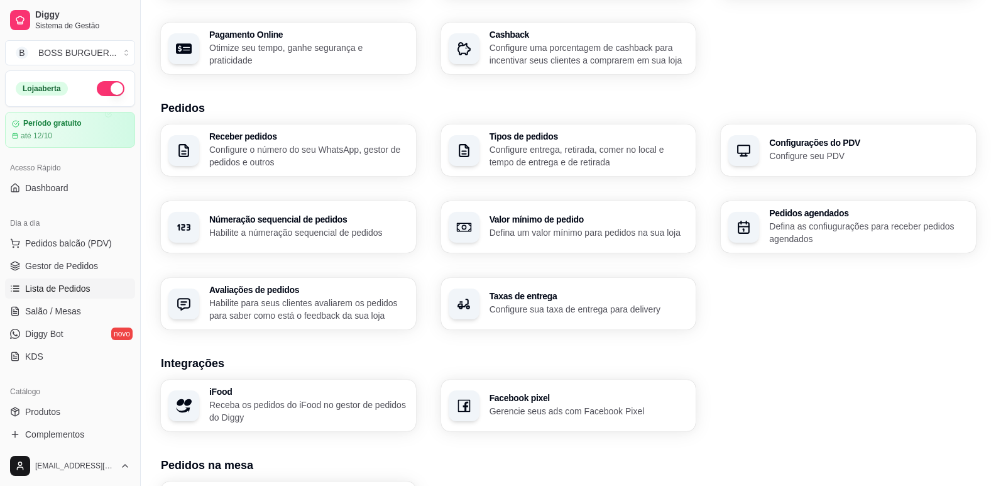
click at [31, 290] on span "Lista de Pedidos" at bounding box center [57, 288] width 65 height 13
